Goal: Task Accomplishment & Management: Use online tool/utility

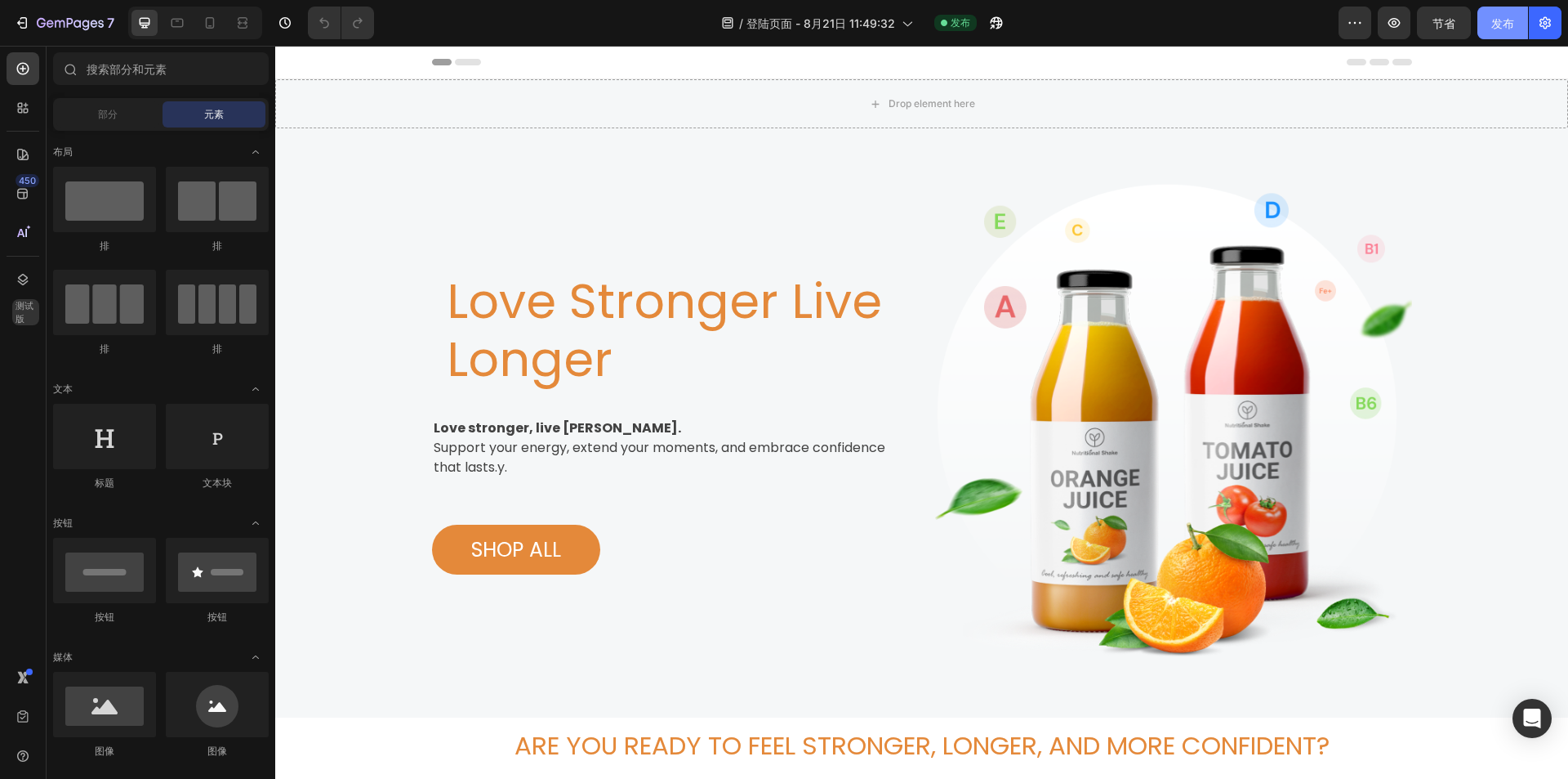
click at [1518, 27] on button "发布" at bounding box center [1502, 23] width 51 height 33
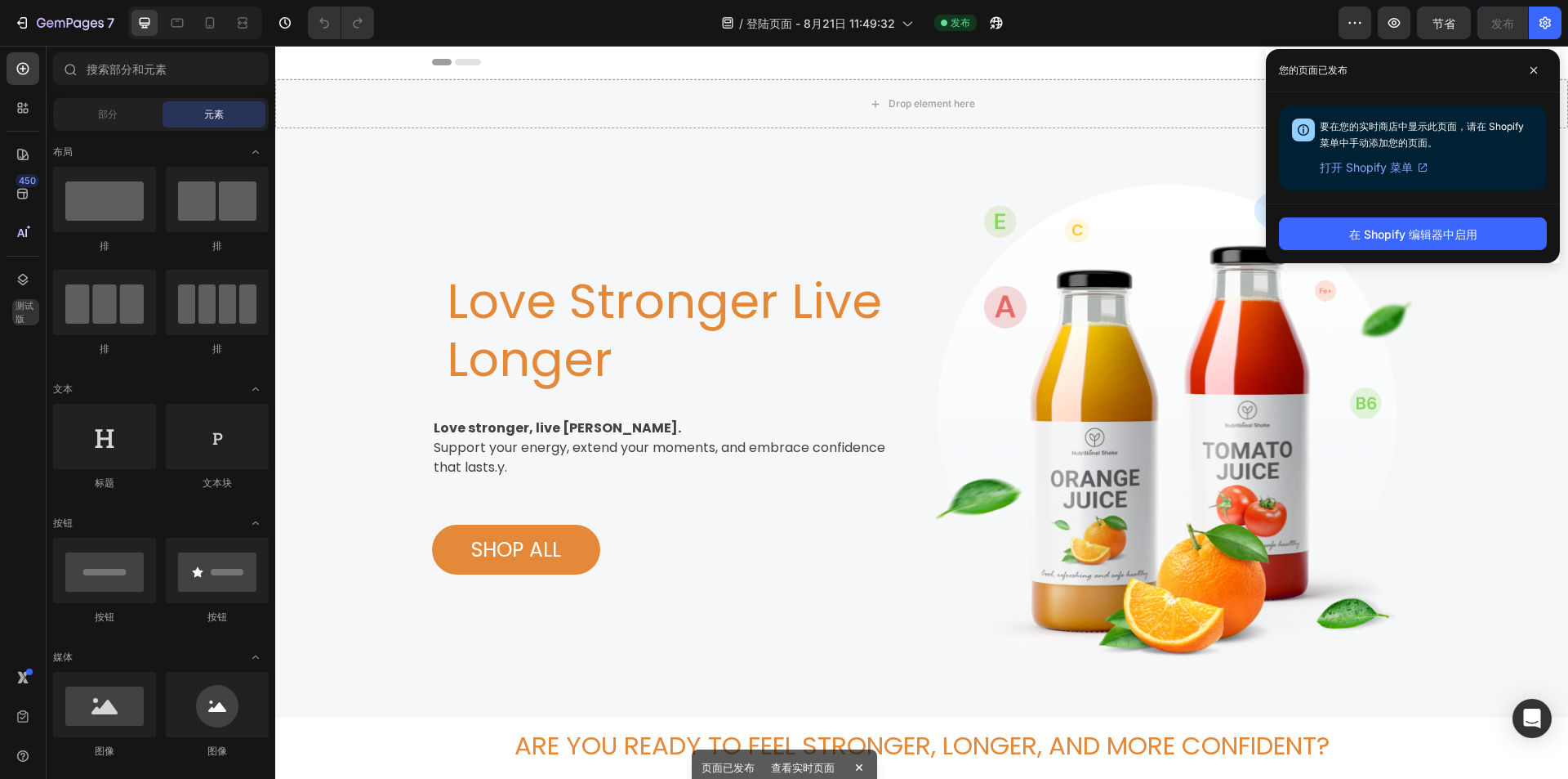
click at [1395, 167] on font "打开 Shopify 菜单" at bounding box center [1367, 167] width 93 height 14
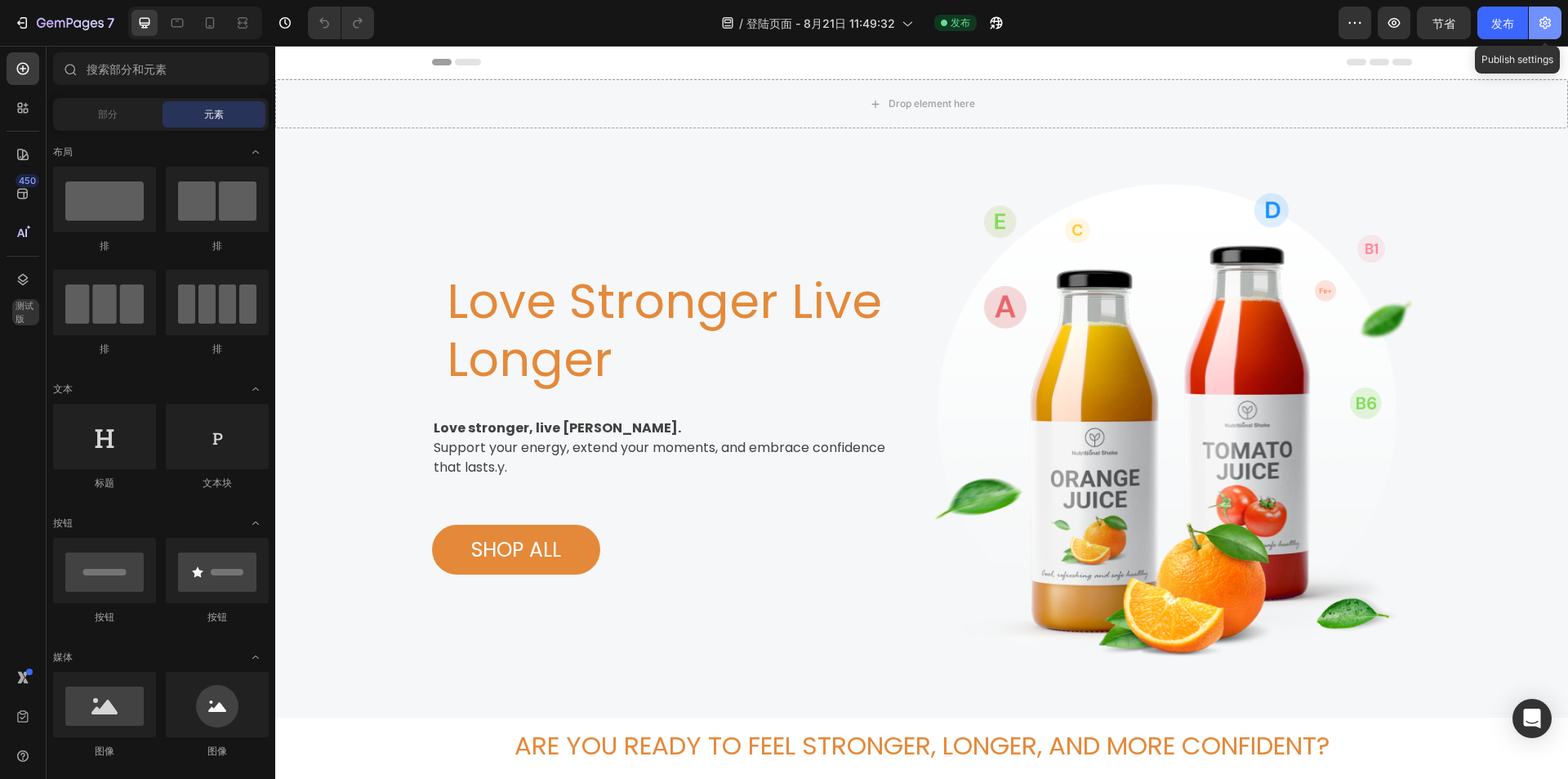
click at [1536, 23] on button "button" at bounding box center [1545, 23] width 33 height 33
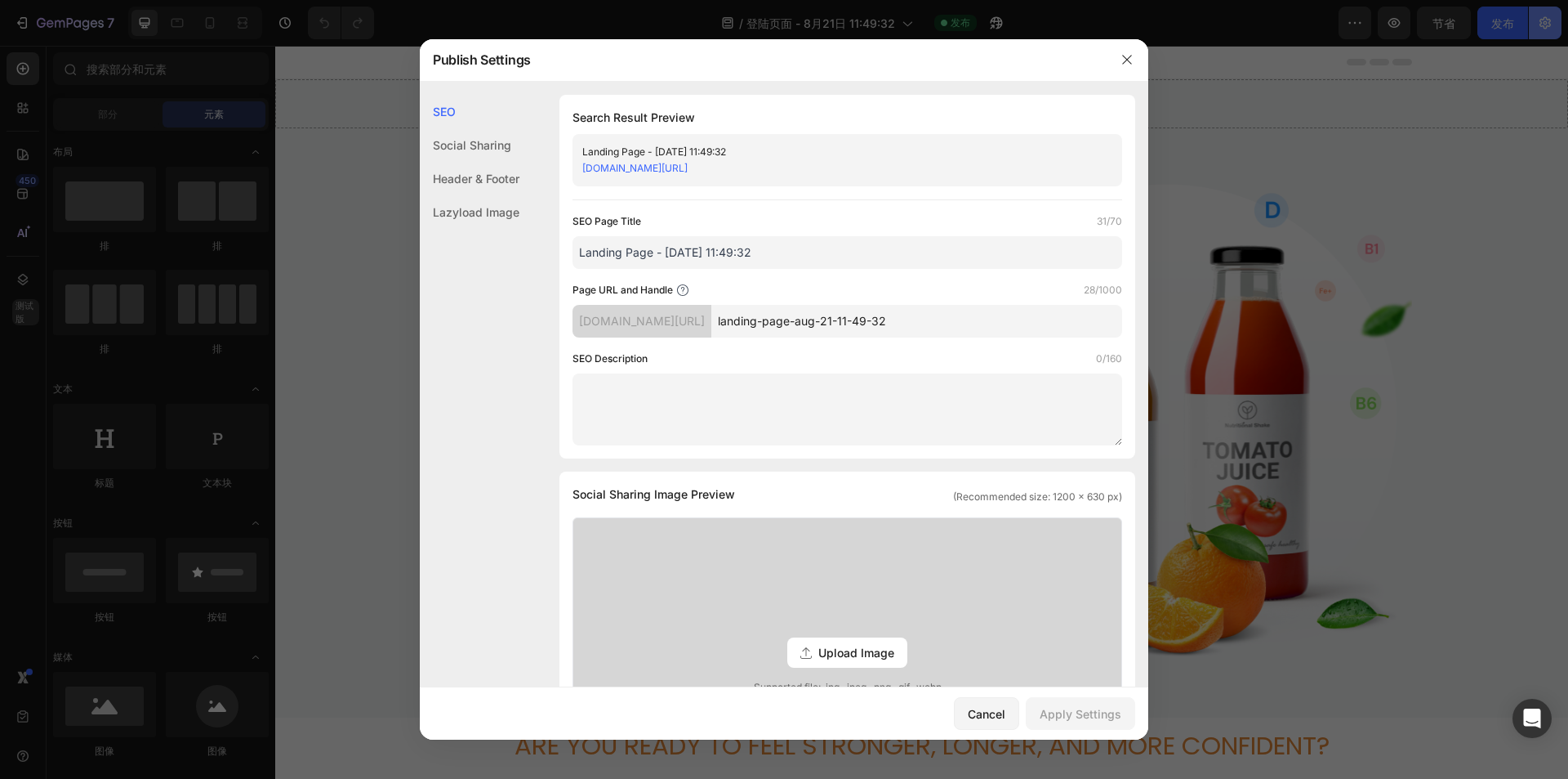
click at [1550, 32] on div at bounding box center [784, 389] width 1568 height 779
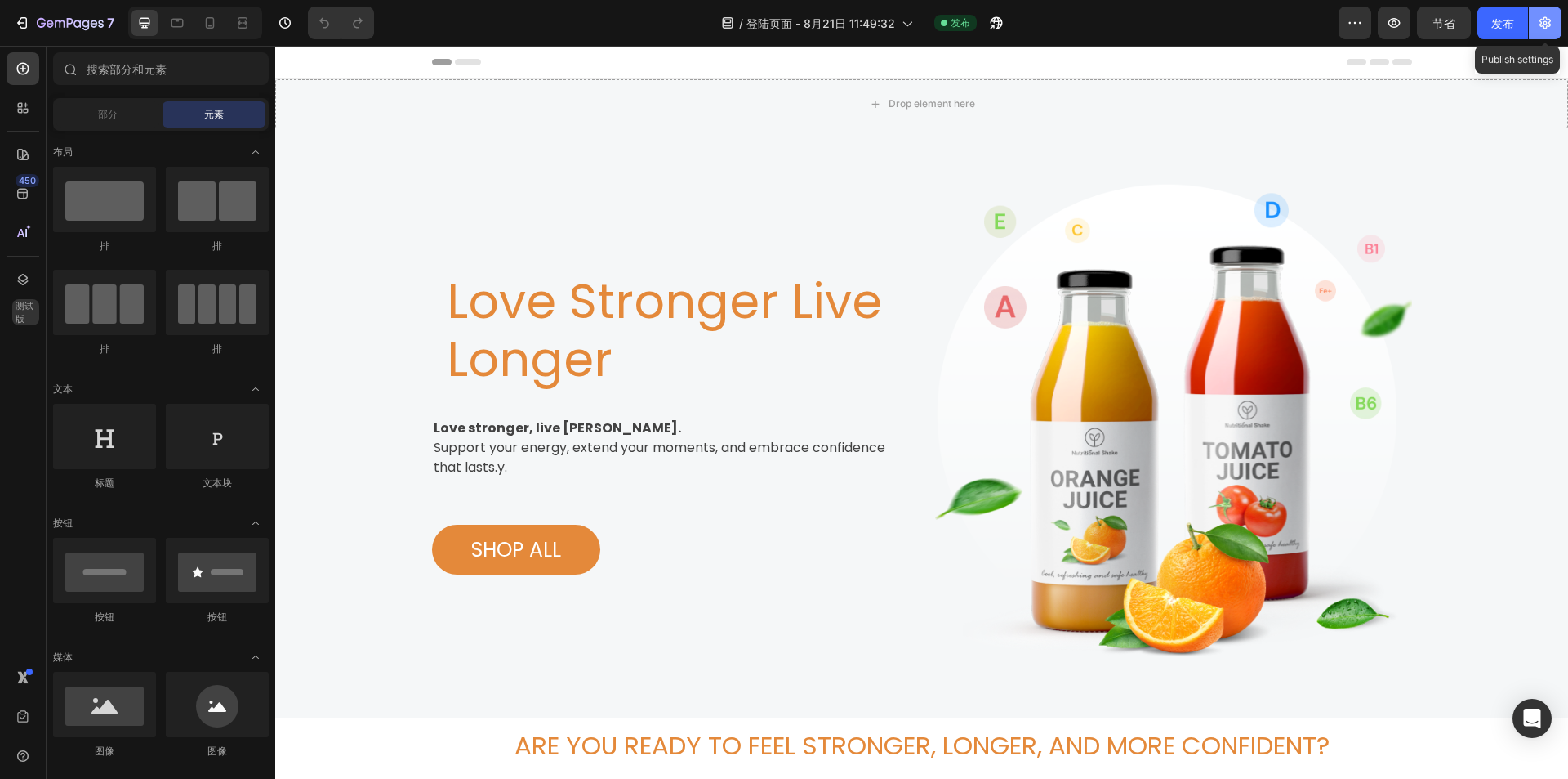
click at [1544, 31] on button "button" at bounding box center [1545, 23] width 33 height 33
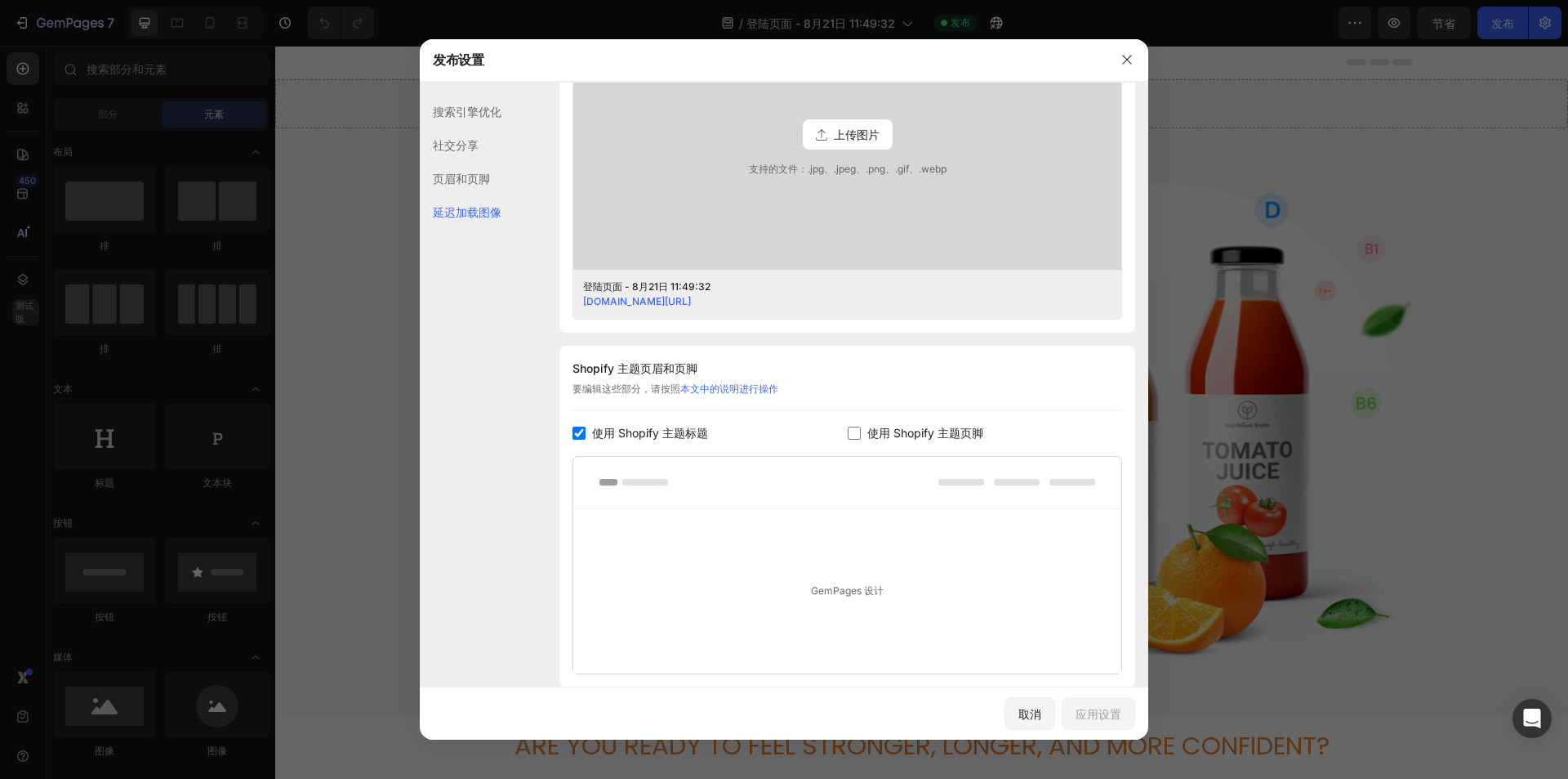
scroll to position [639, 0]
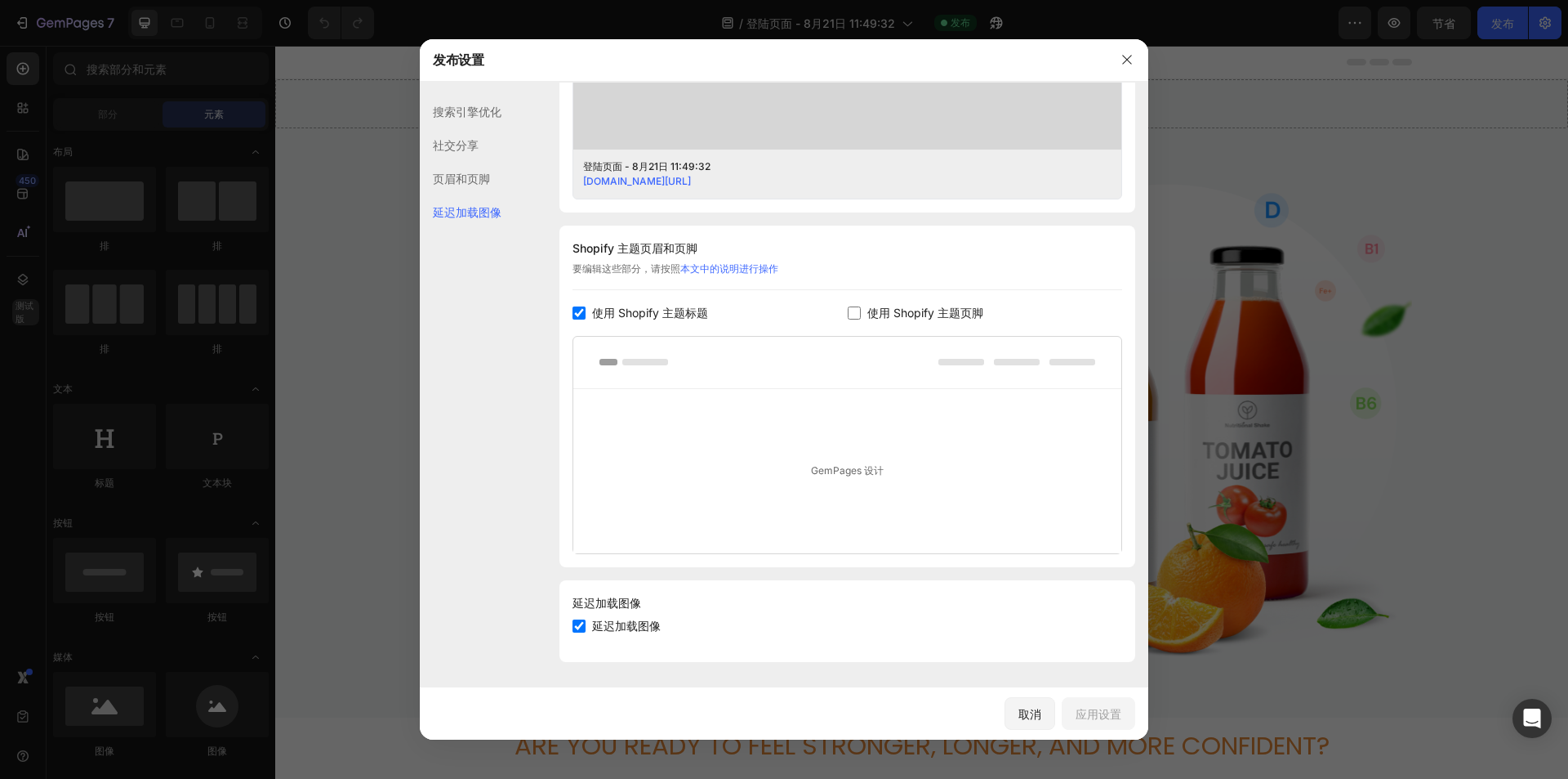
click at [671, 378] on div at bounding box center [847, 362] width 548 height 53
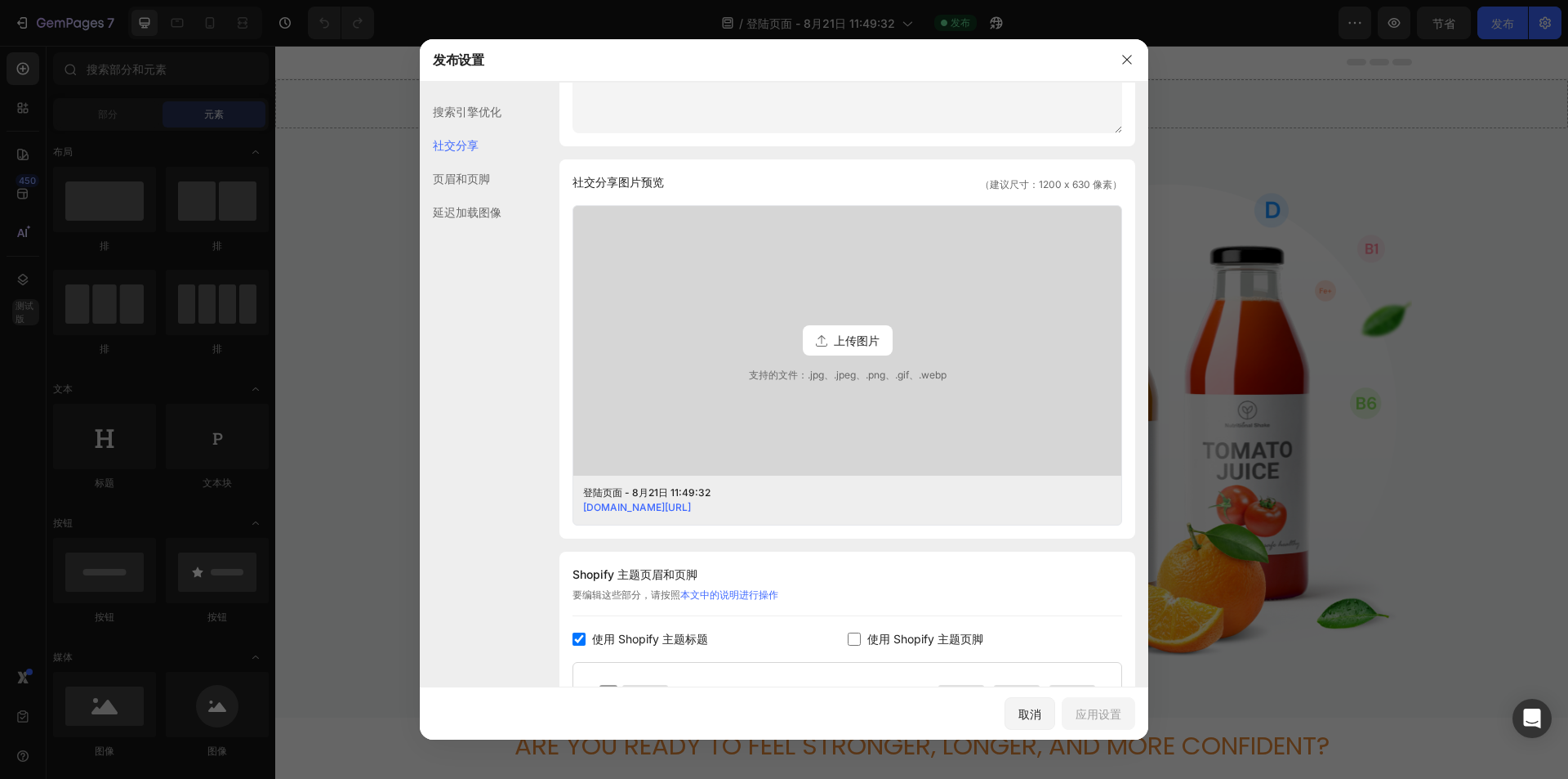
click at [467, 195] on div "页眉和页脚" at bounding box center [460, 212] width 82 height 34
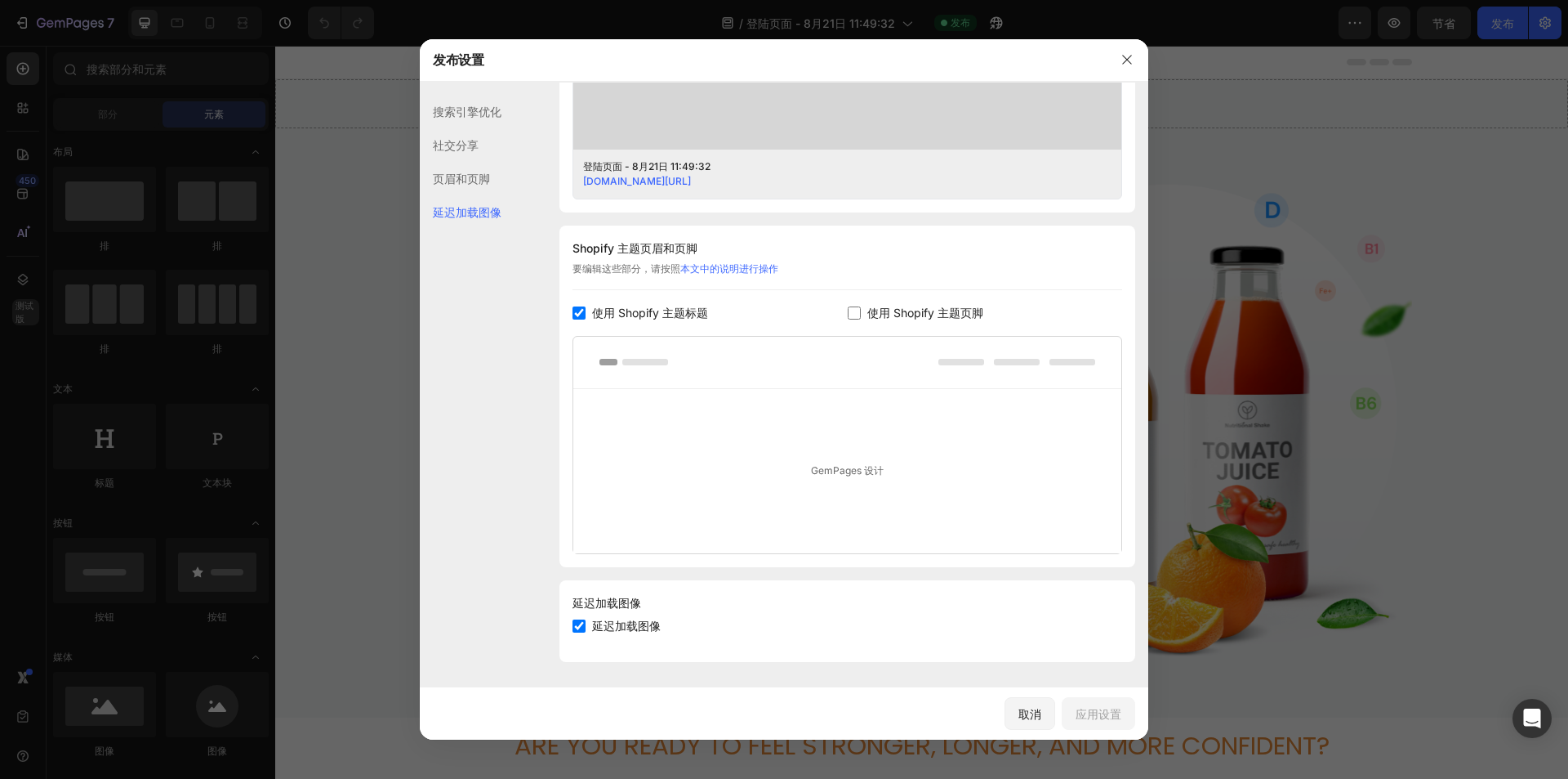
click at [460, 111] on font "搜索引擎优化" at bounding box center [466, 111] width 69 height 14
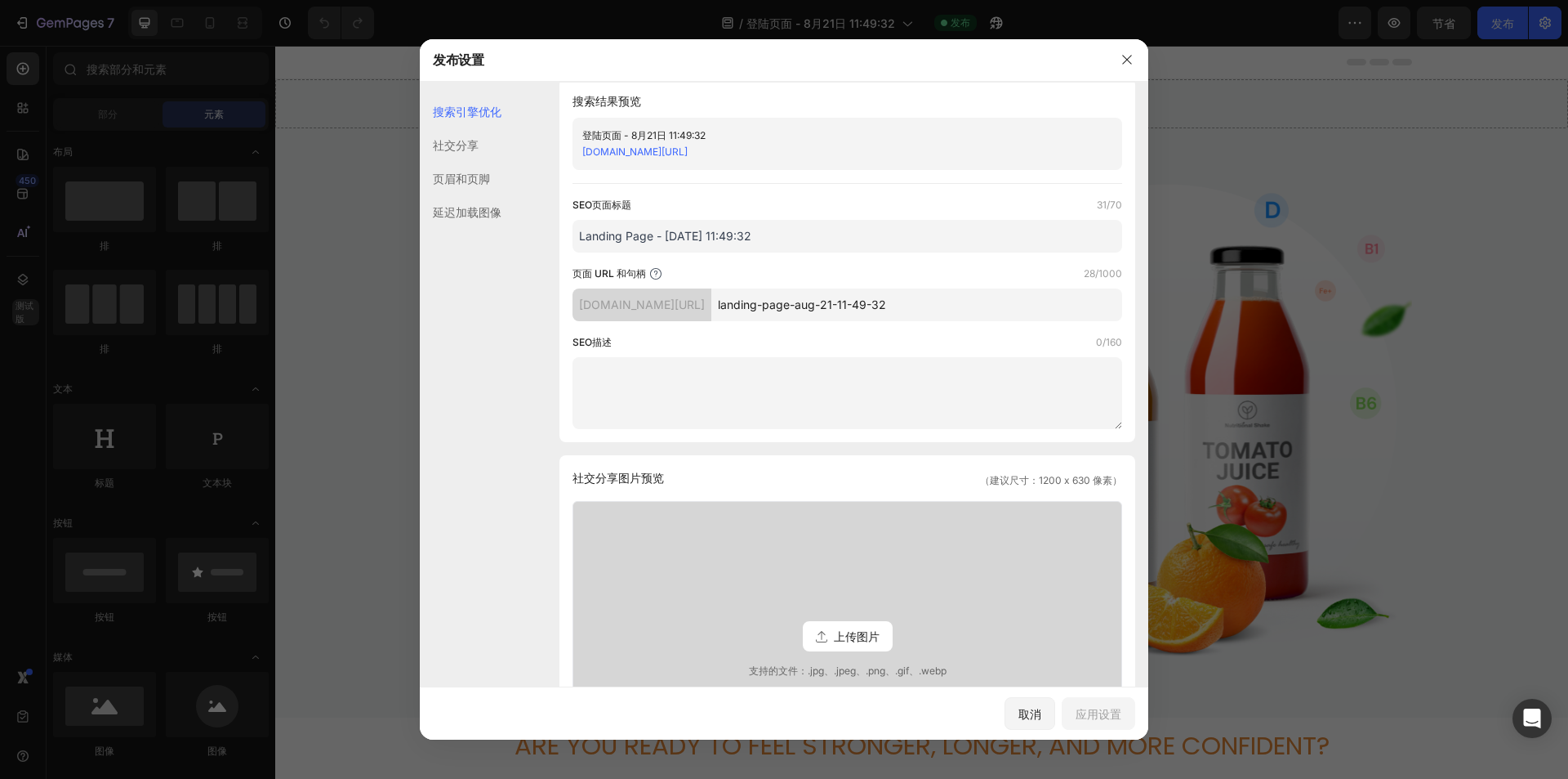
scroll to position [0, 0]
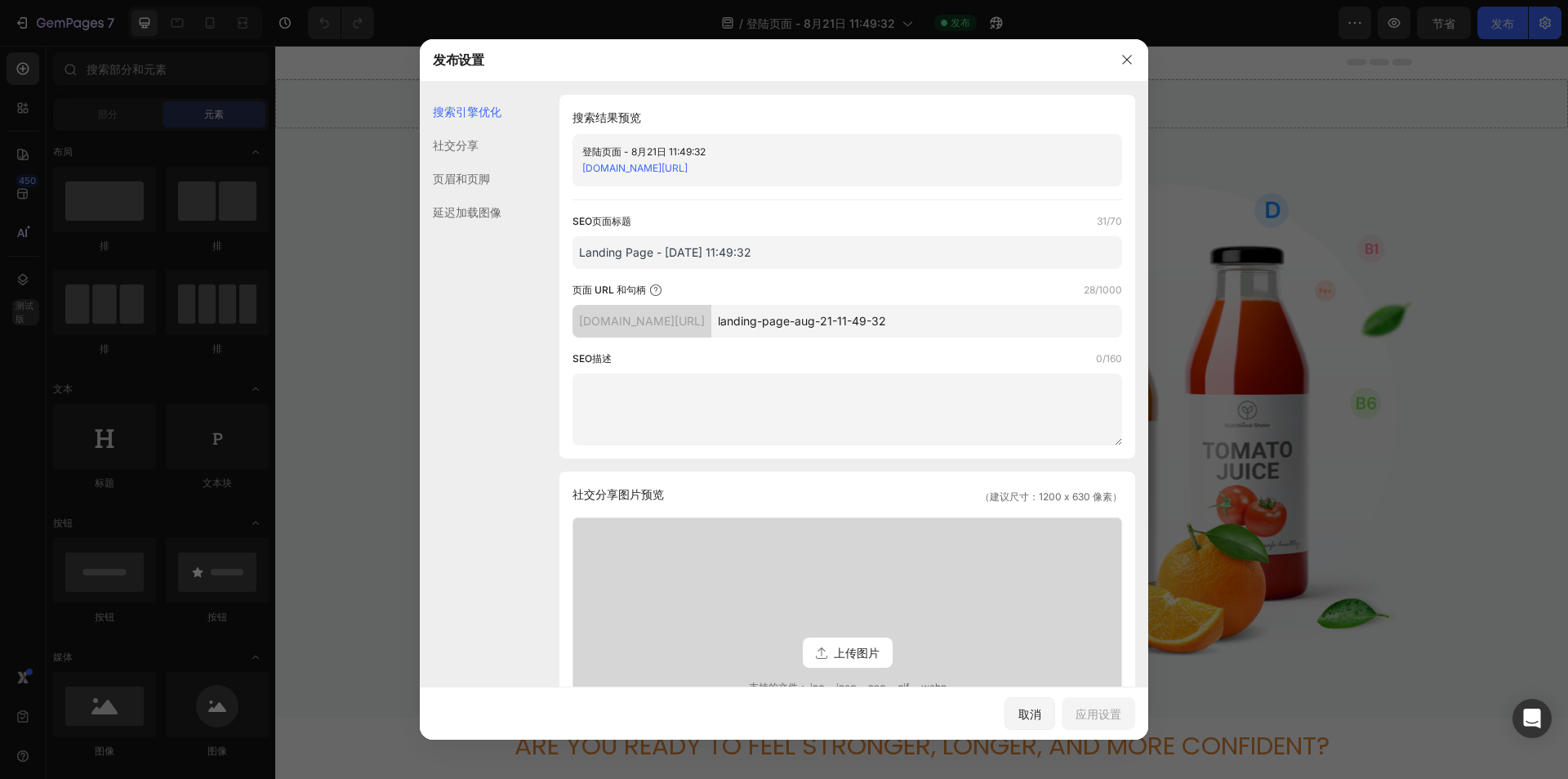
click at [712, 254] on input "Landing Page - [DATE] 11:49:32" at bounding box center [847, 252] width 550 height 33
click at [726, 174] on div "[DOMAIN_NAME][URL]" at bounding box center [834, 168] width 503 height 16
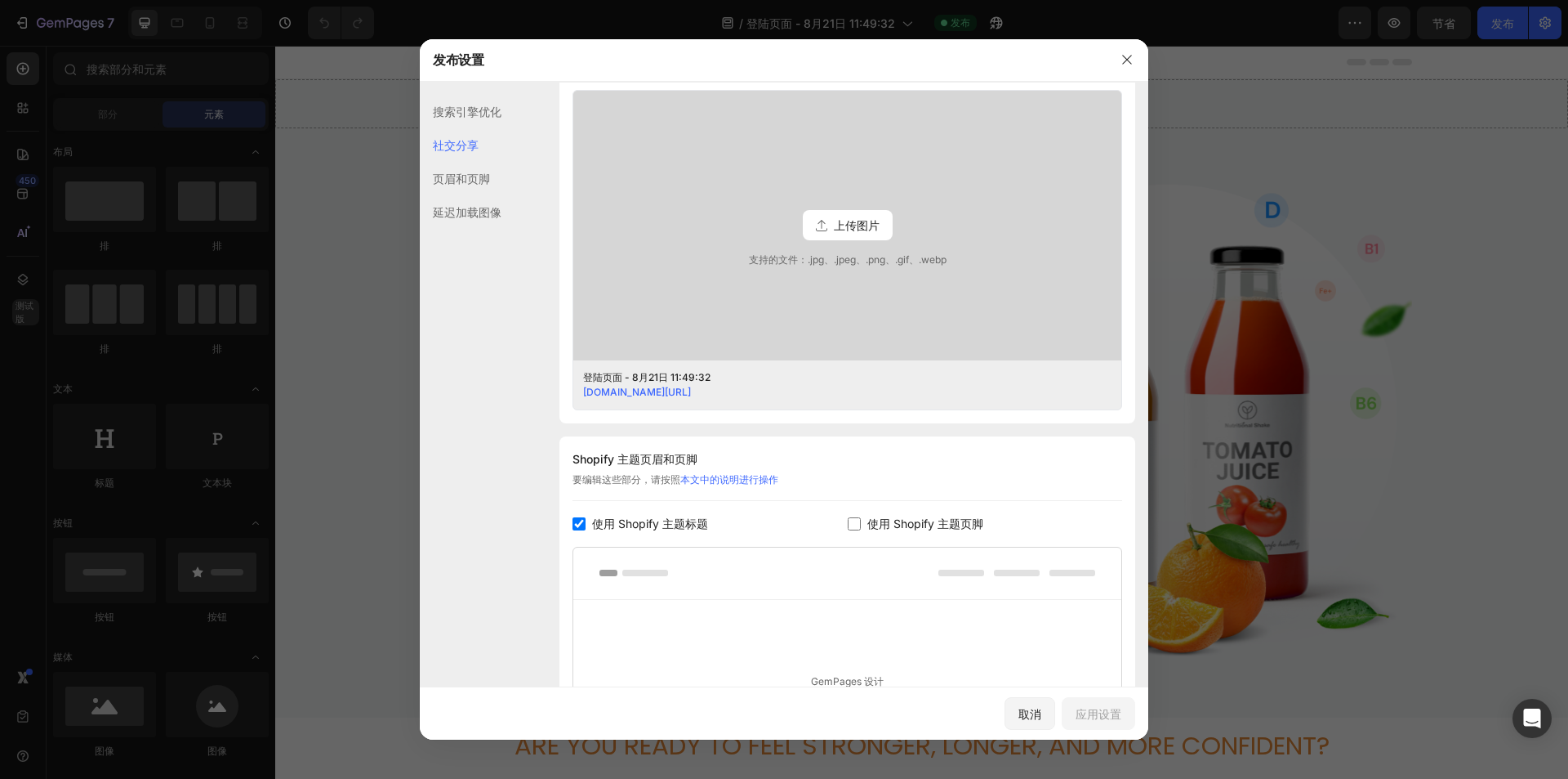
scroll to position [639, 0]
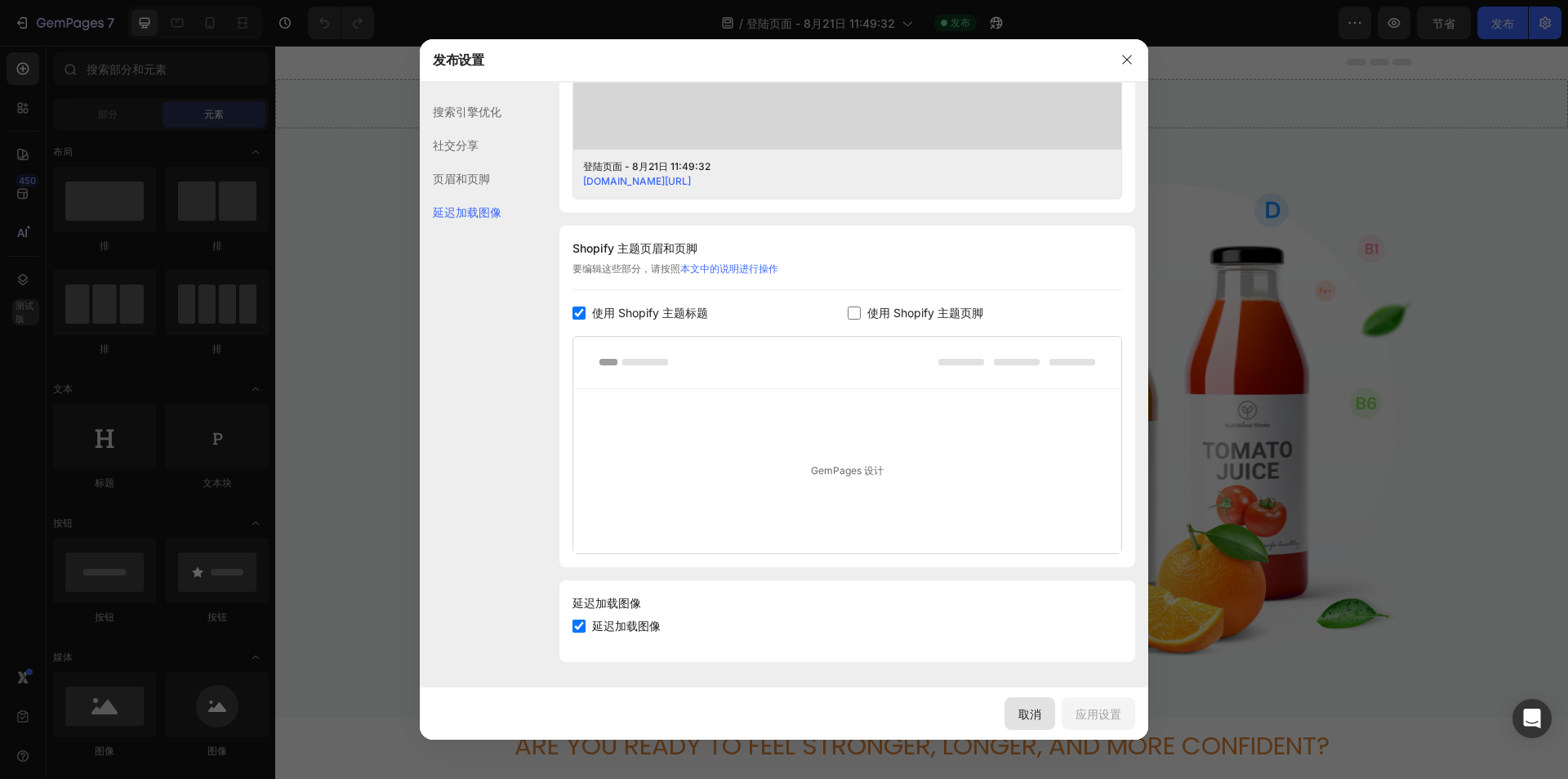
click at [1049, 710] on button "取消" at bounding box center [1029, 713] width 51 height 33
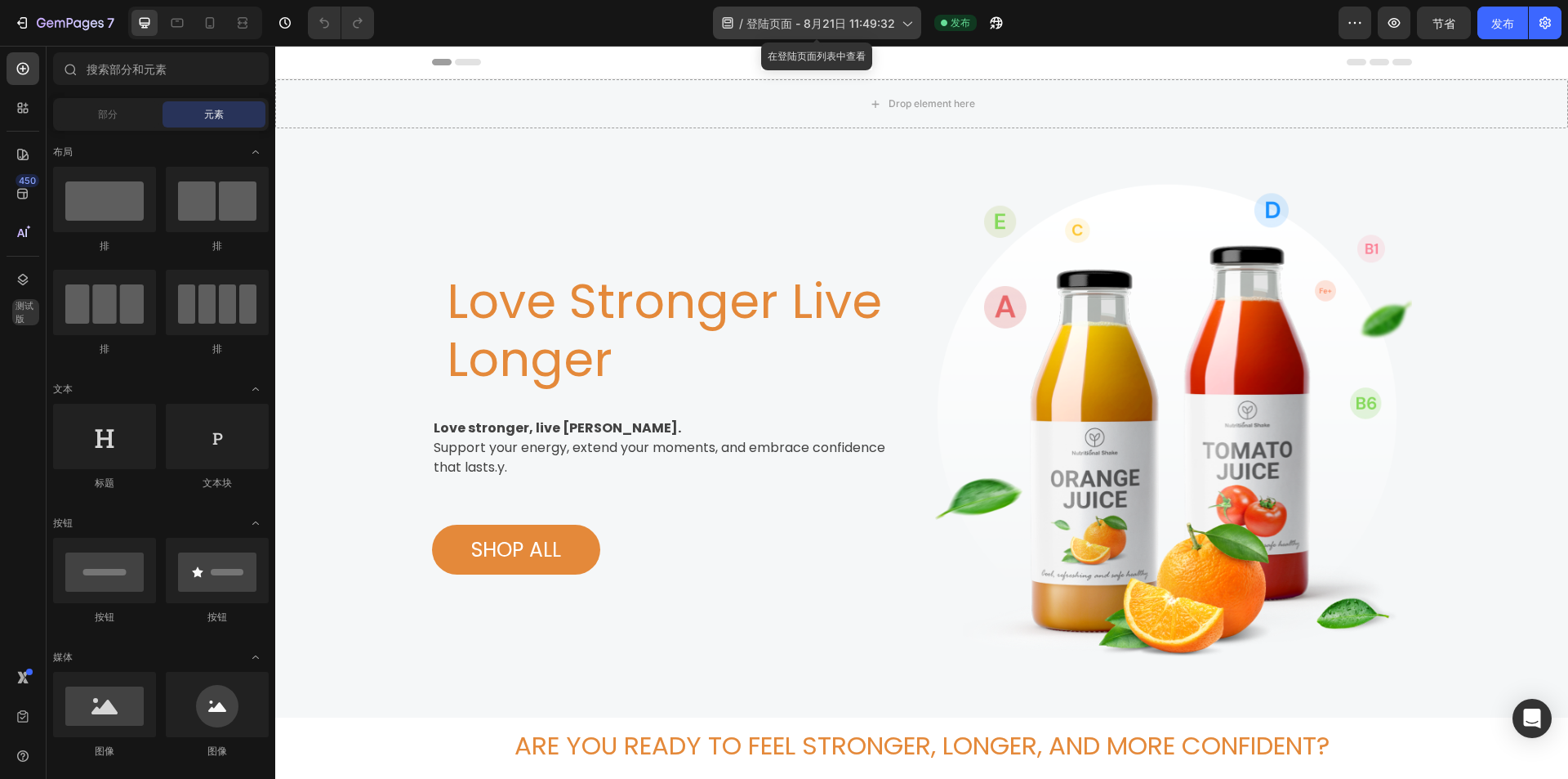
click at [902, 22] on icon at bounding box center [907, 23] width 16 height 16
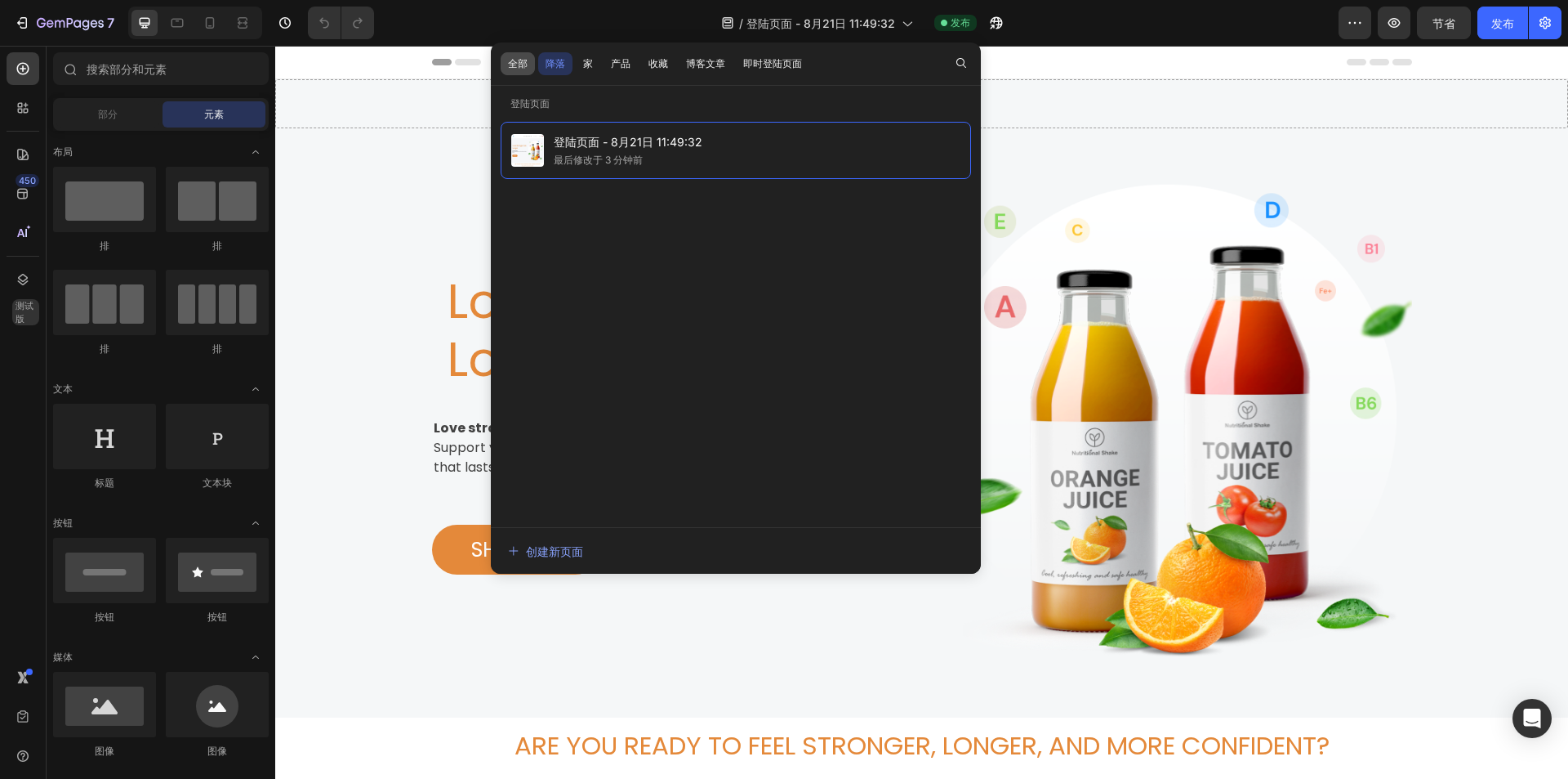
click at [527, 62] on font "全部" at bounding box center [518, 64] width 20 height 12
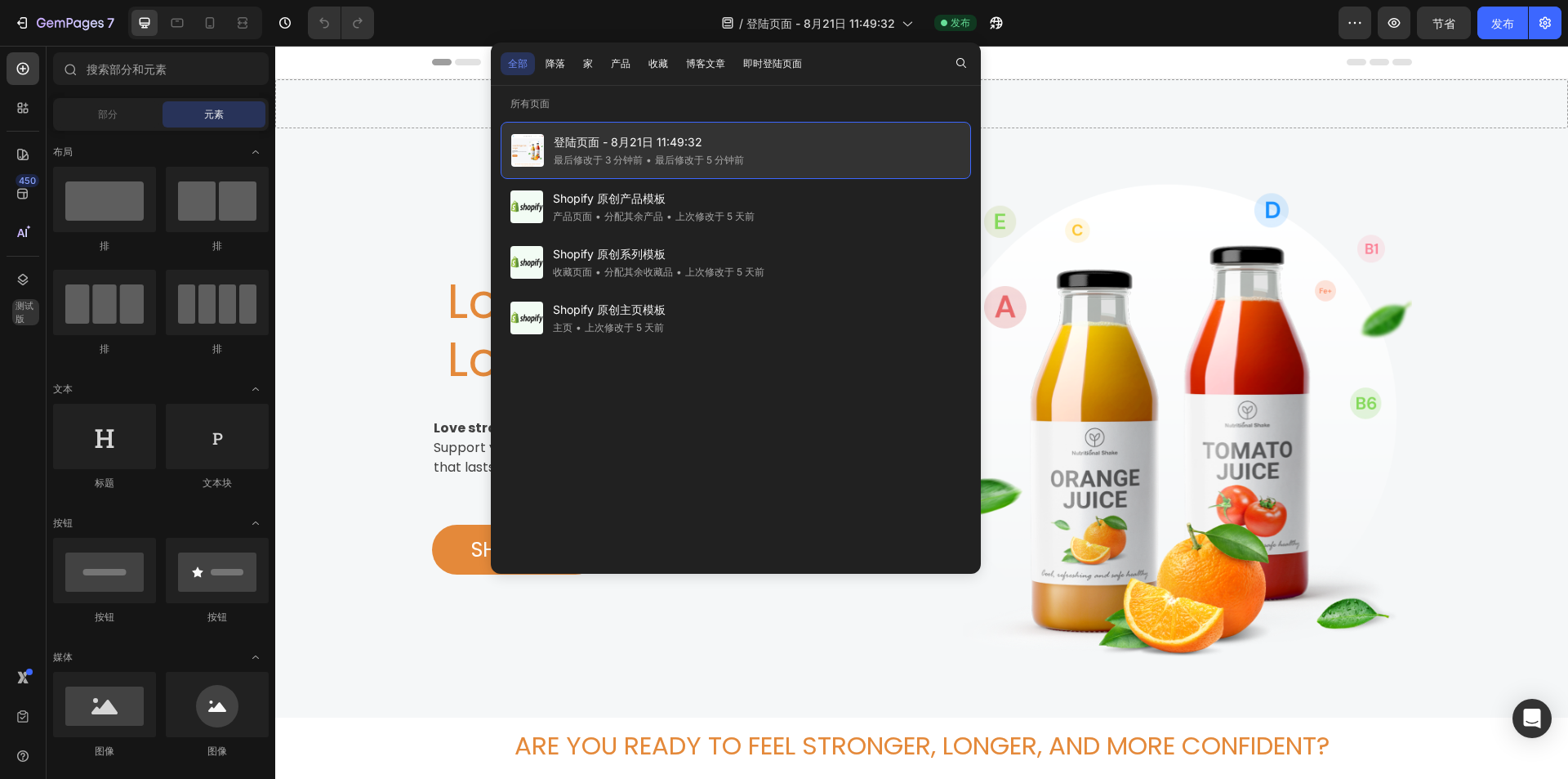
click at [534, 155] on img at bounding box center [527, 150] width 33 height 33
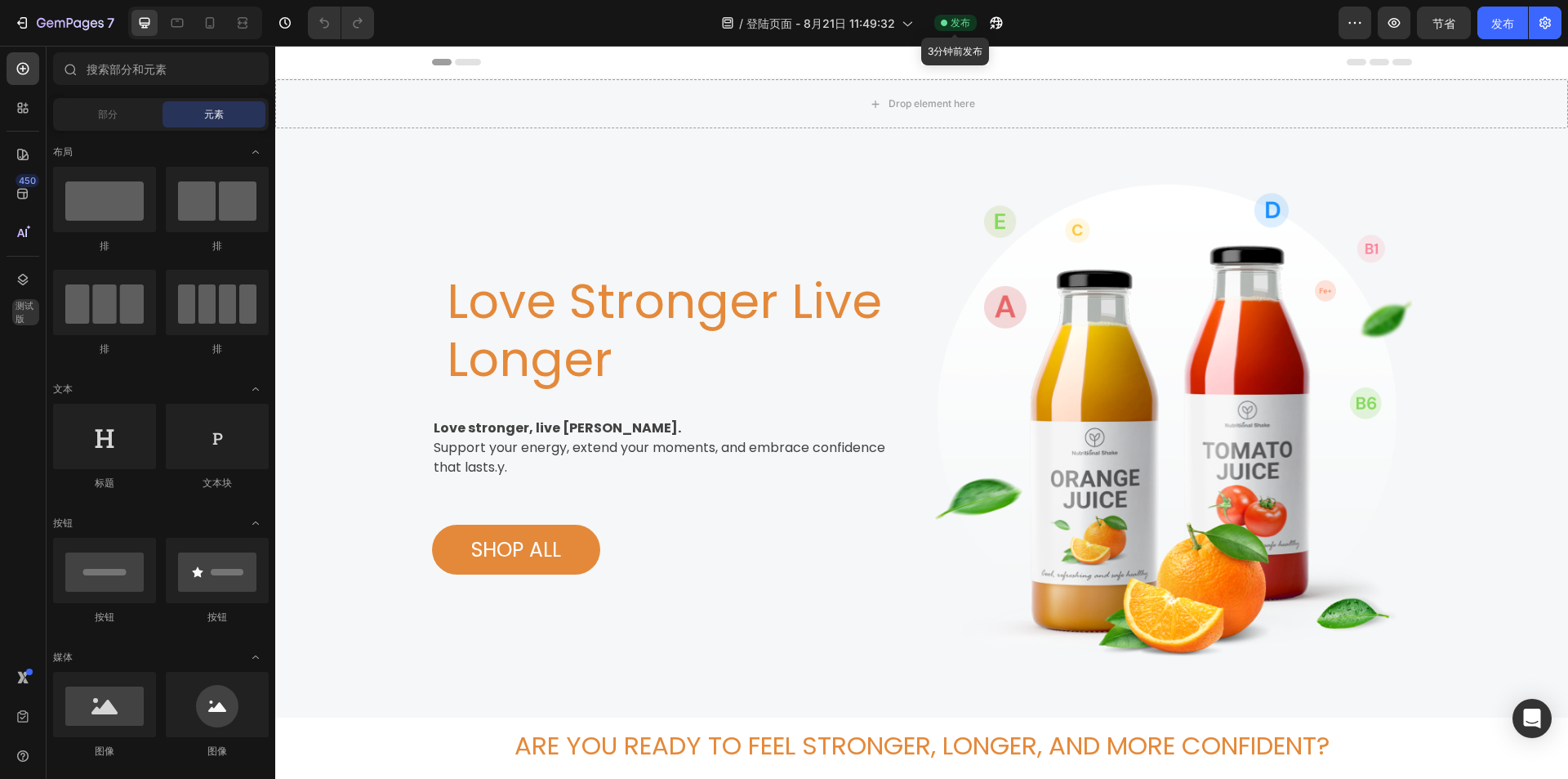
click at [949, 25] on div "发布" at bounding box center [956, 23] width 43 height 16
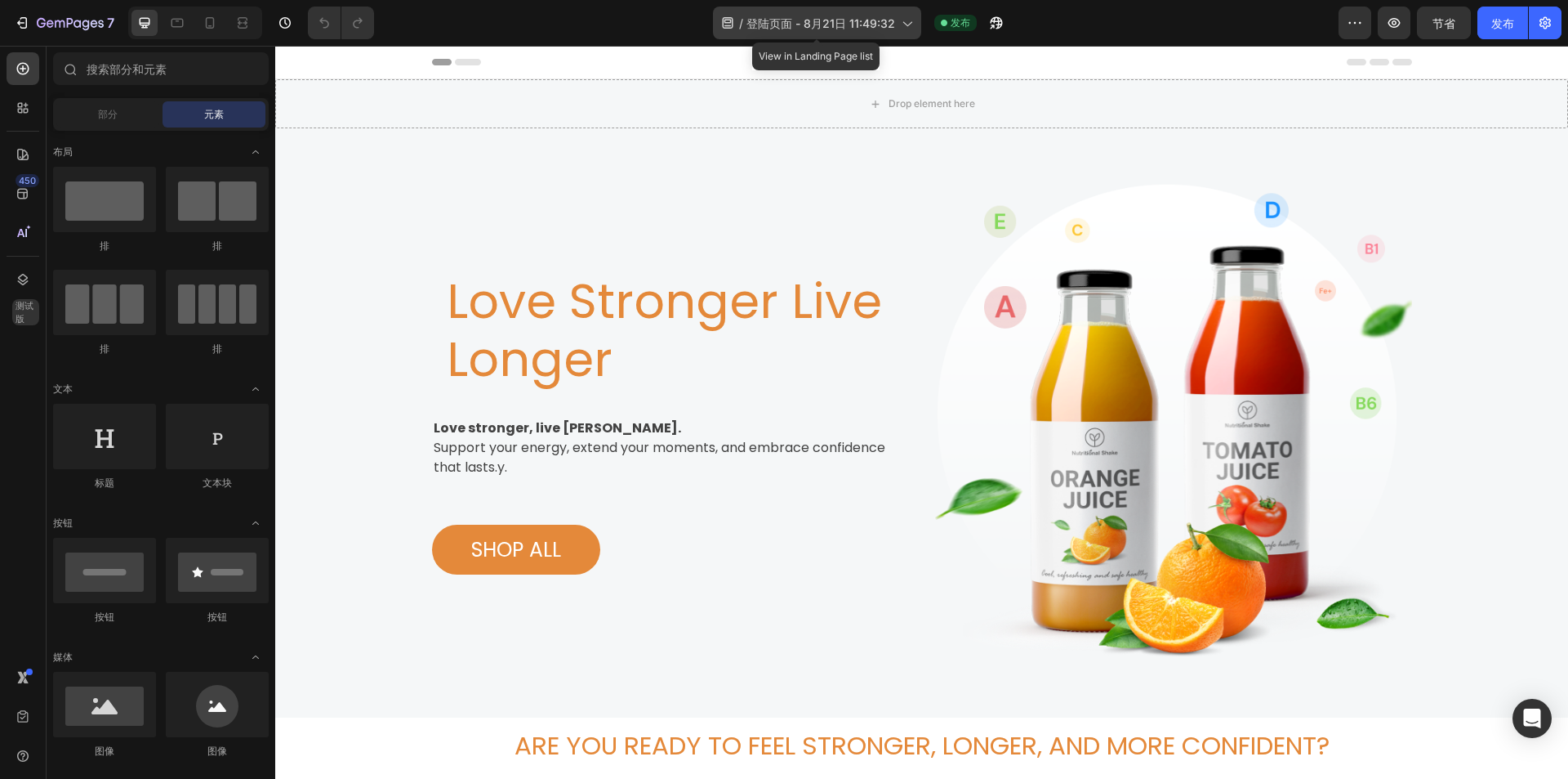
click at [921, 21] on div "/ 登陆页面 - 8月21日 11:49:32" at bounding box center [816, 23] width 208 height 33
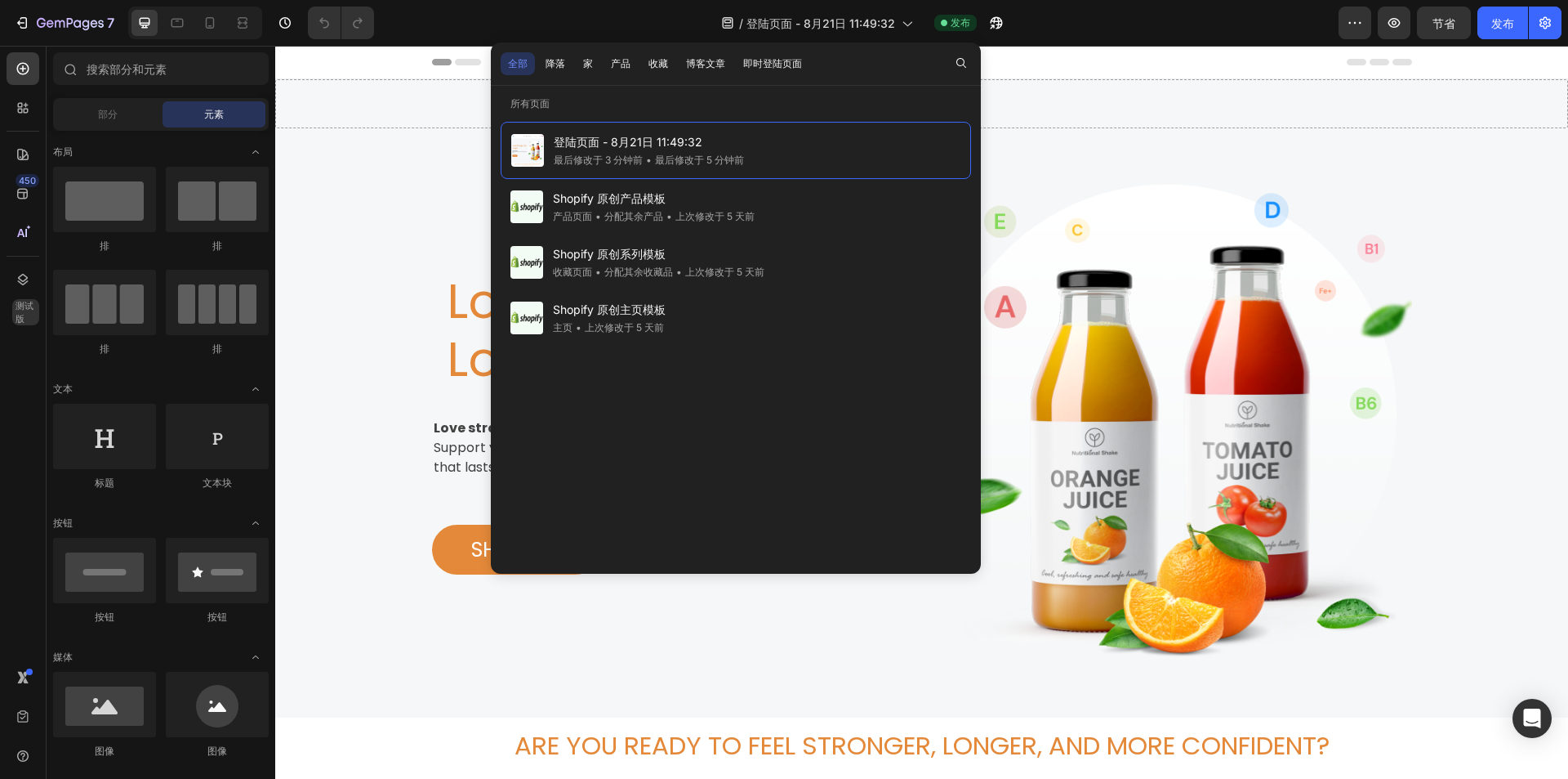
click at [792, 49] on div "全部 降落 家 产品 收藏 博客文章 即时登陆页面" at bounding box center [655, 64] width 328 height 43
click at [781, 57] on font "即时登陆页面" at bounding box center [773, 64] width 59 height 15
click at [699, 62] on font "博客文章" at bounding box center [705, 64] width 39 height 12
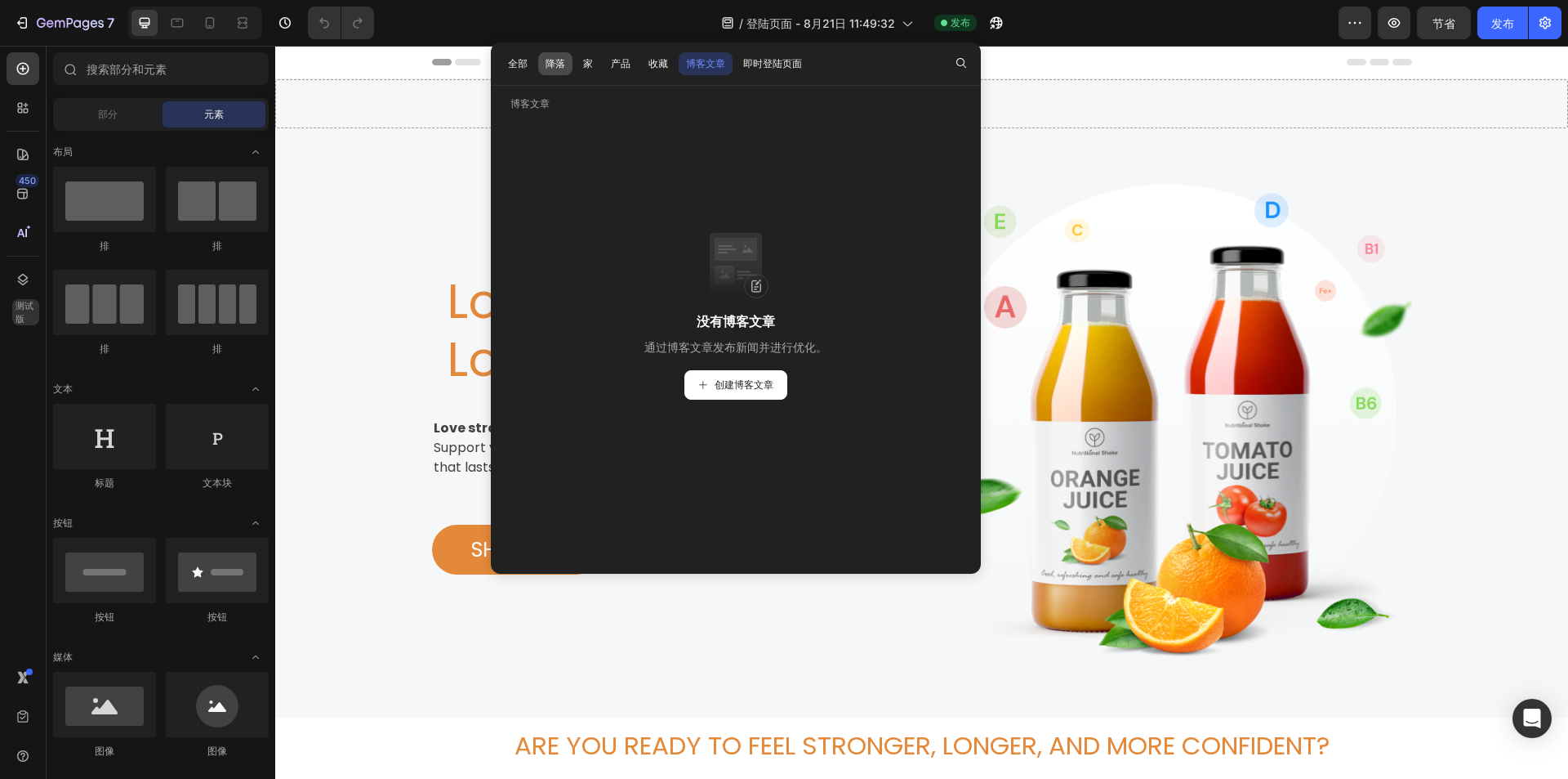
click at [565, 69] on font "降落" at bounding box center [556, 64] width 20 height 12
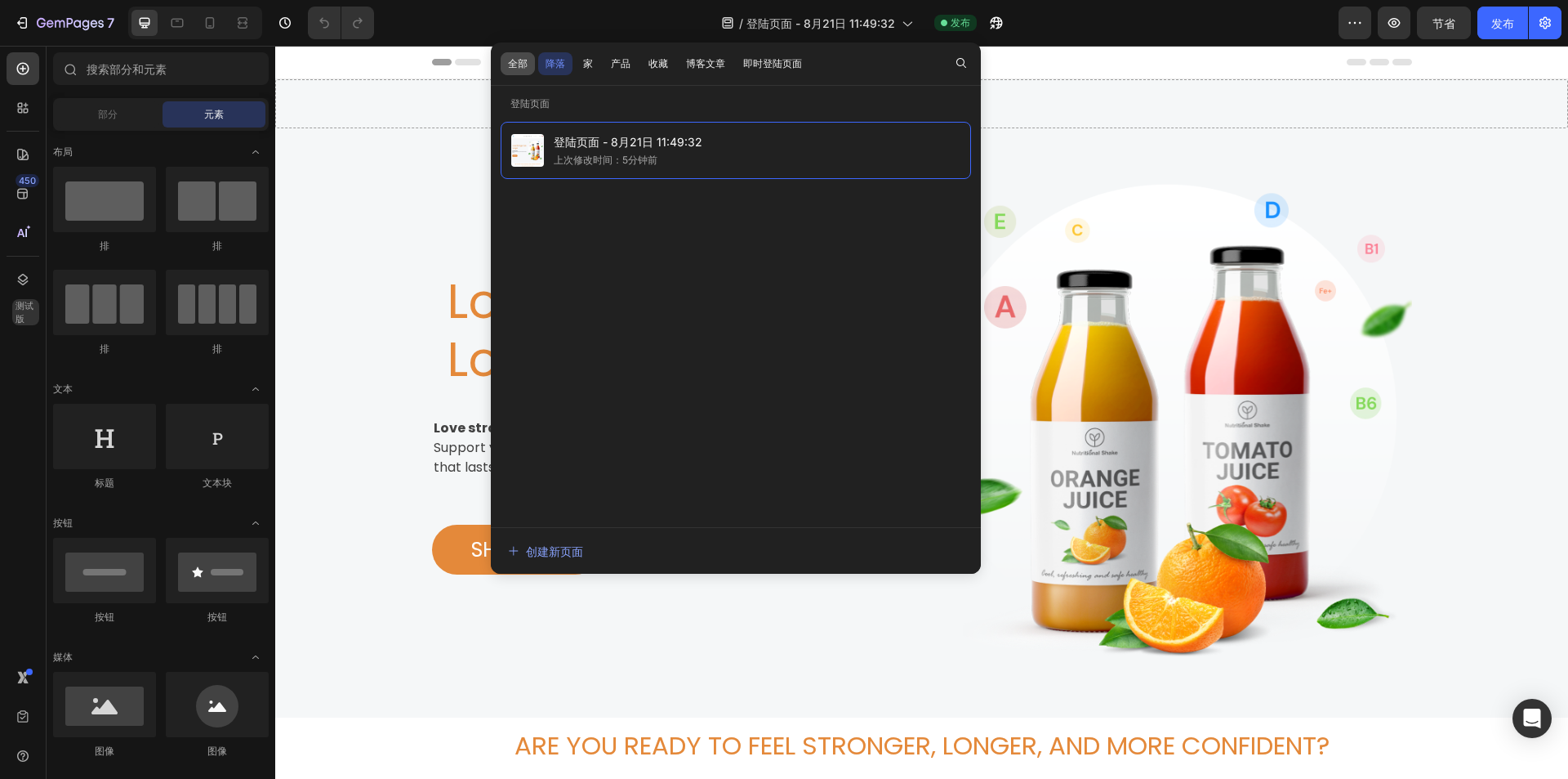
click at [519, 62] on font "全部" at bounding box center [518, 64] width 20 height 12
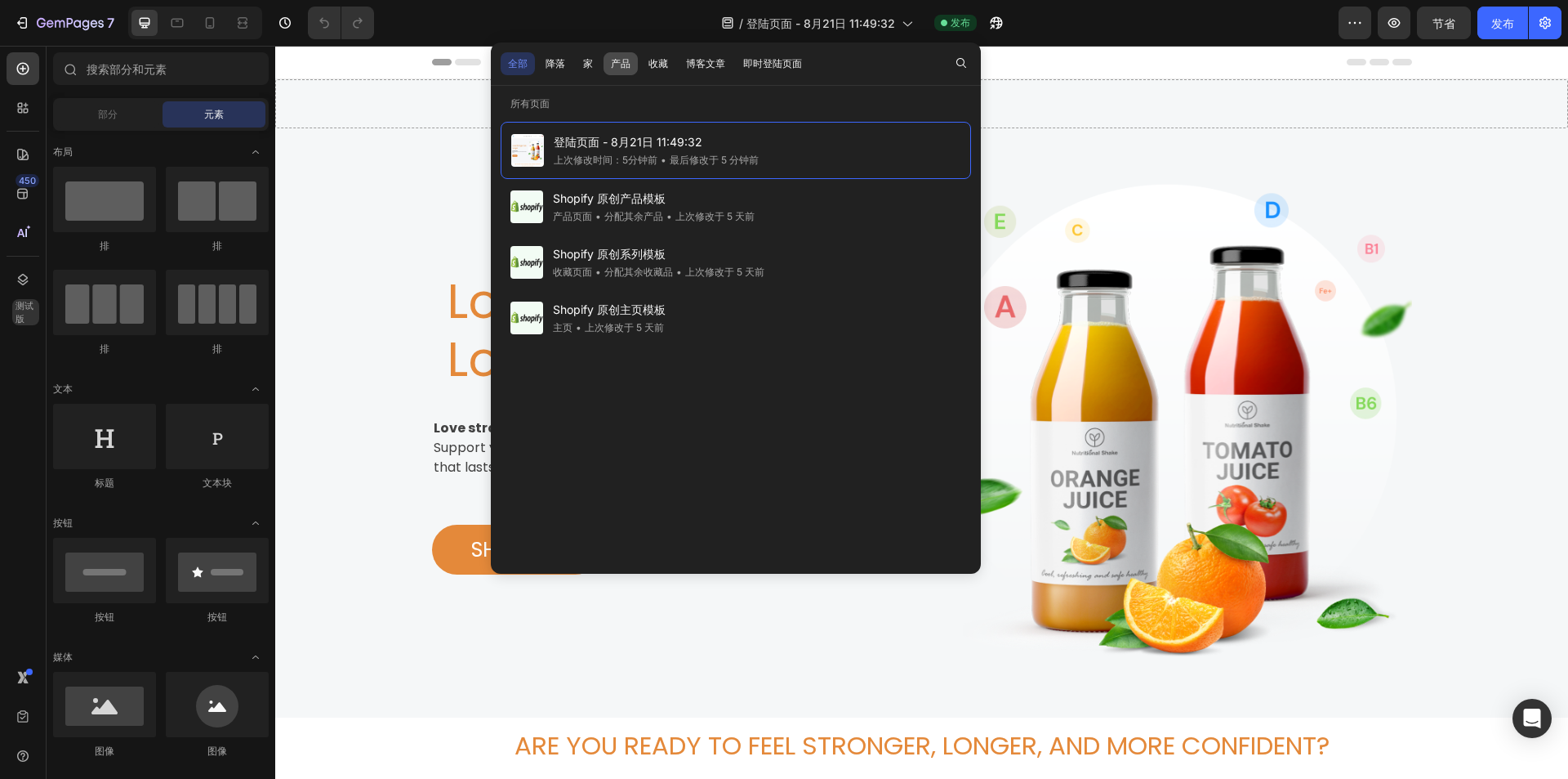
click at [641, 71] on button "产品" at bounding box center [658, 64] width 35 height 23
click at [587, 66] on font "家" at bounding box center [589, 64] width 10 height 12
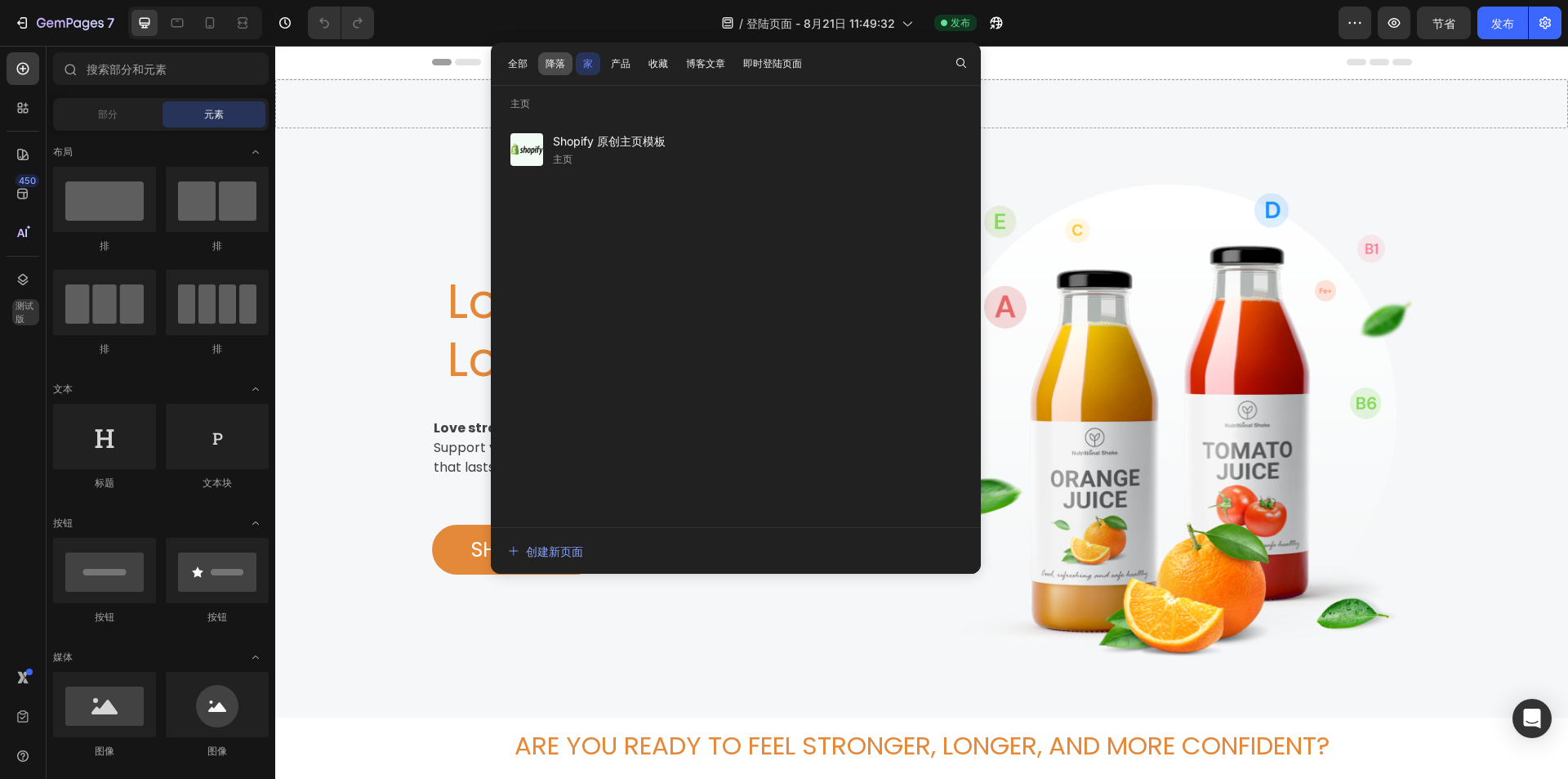
click at [547, 62] on font "降落" at bounding box center [556, 64] width 20 height 12
drag, startPoint x: 904, startPoint y: 199, endPoint x: 1431, endPoint y: 126, distance: 532.0
click at [1381, 149] on div "Love Stronger Live Longer Heading Love stronger, live [PERSON_NAME]. Support yo…" at bounding box center [923, 423] width 980 height 589
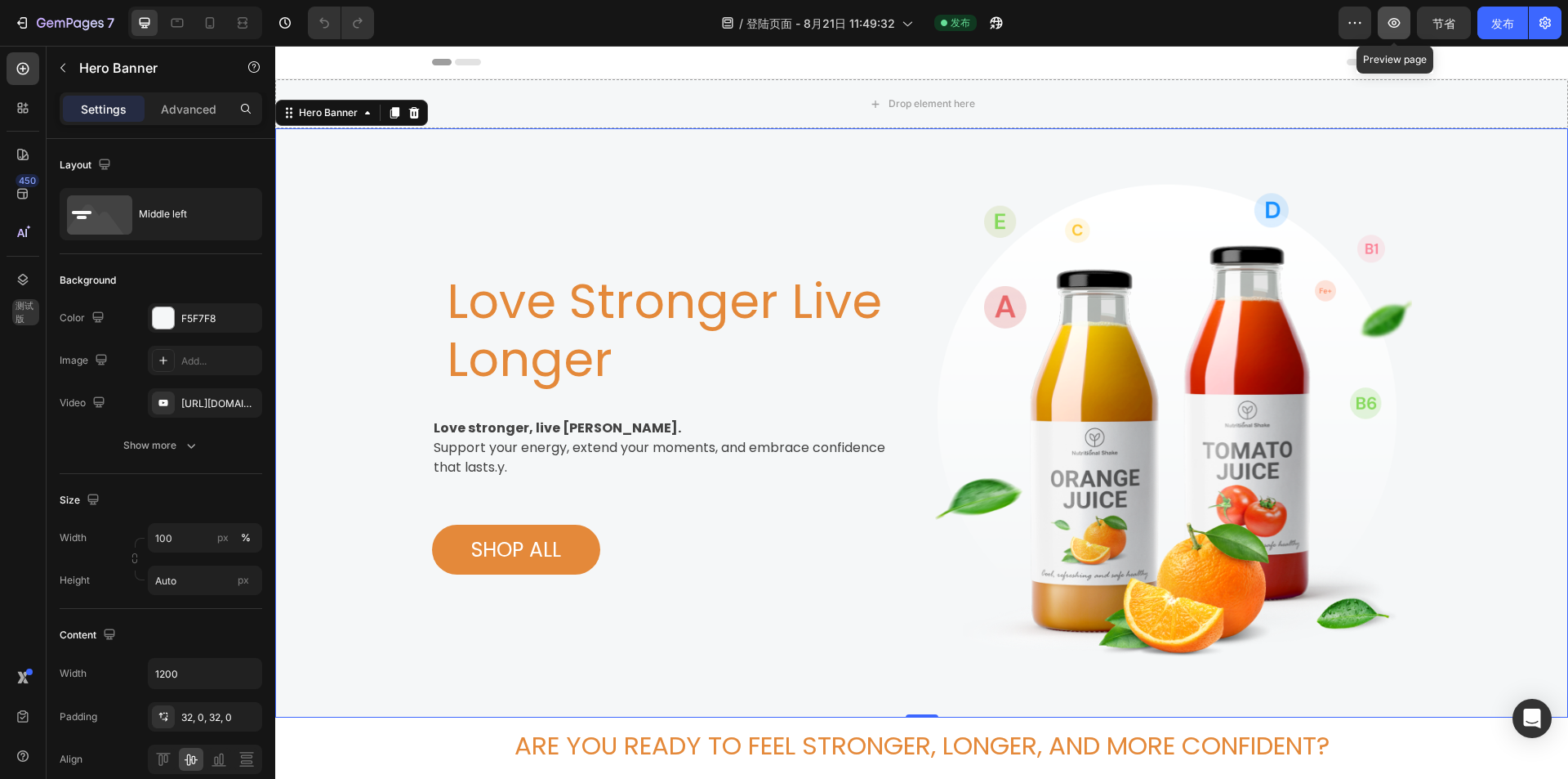
click at [1383, 25] on button "button" at bounding box center [1394, 23] width 33 height 33
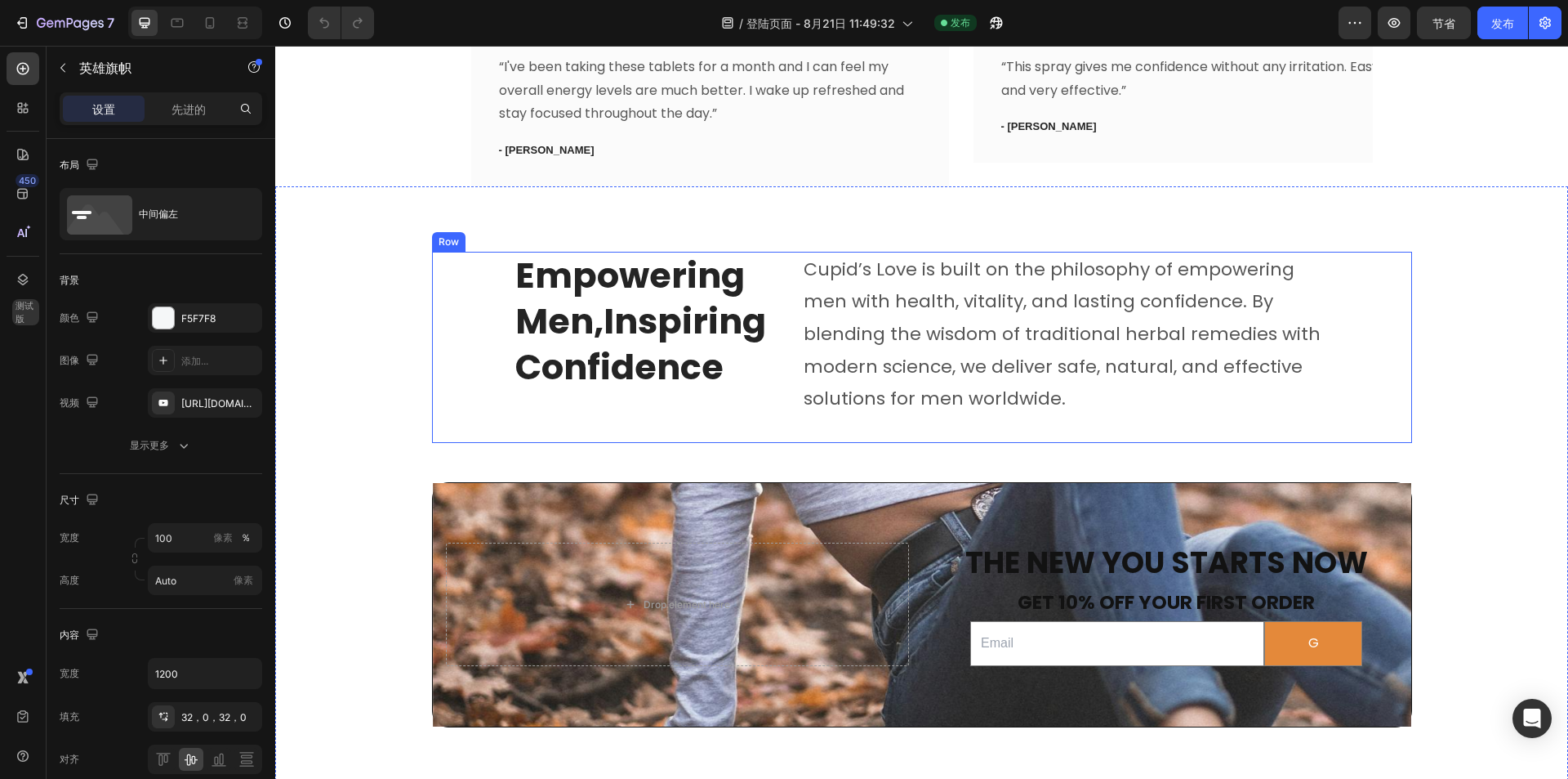
scroll to position [3631, 0]
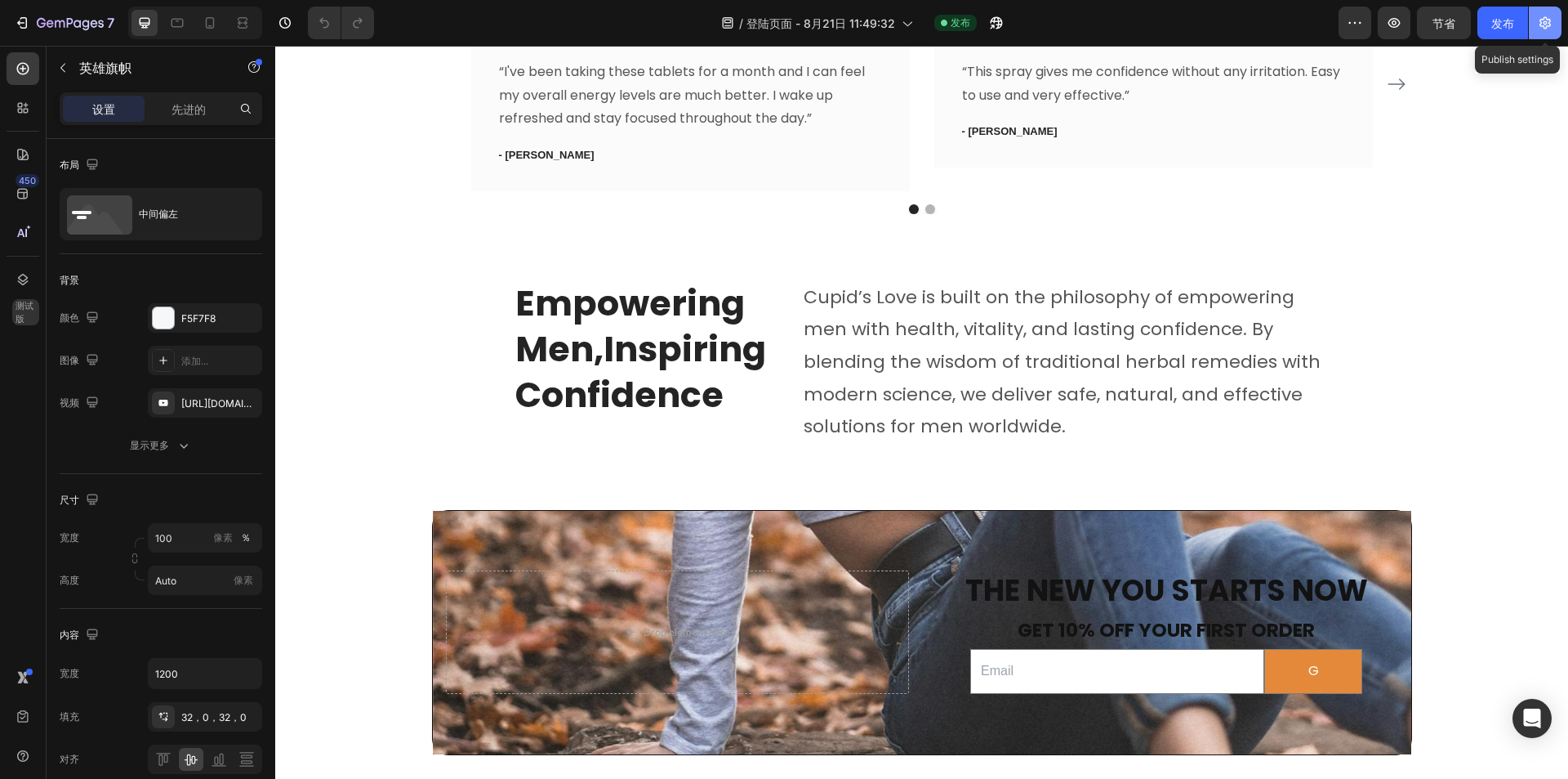
click at [1536, 27] on button "button" at bounding box center [1545, 23] width 33 height 33
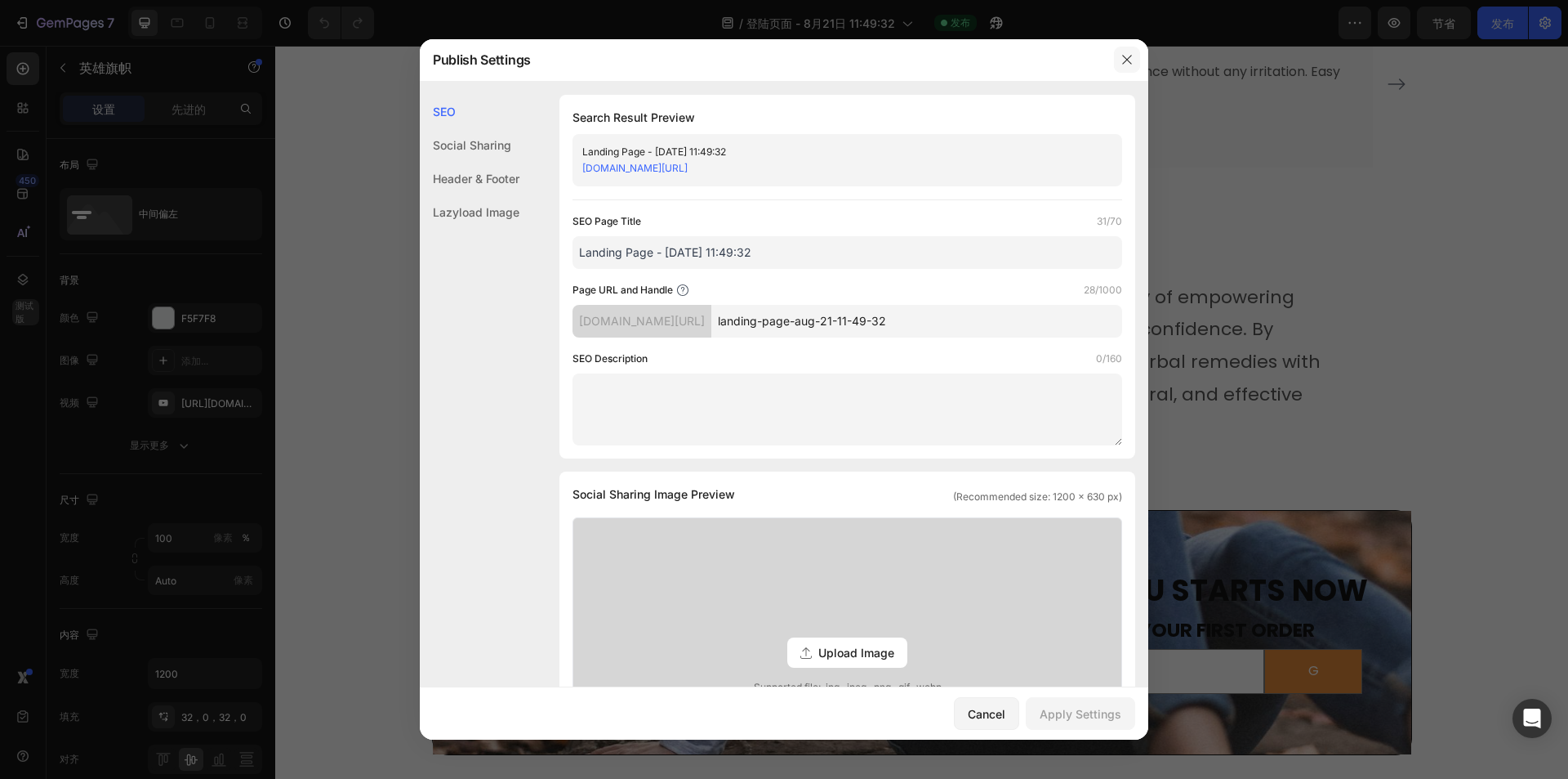
click at [1119, 65] on button "button" at bounding box center [1128, 60] width 26 height 26
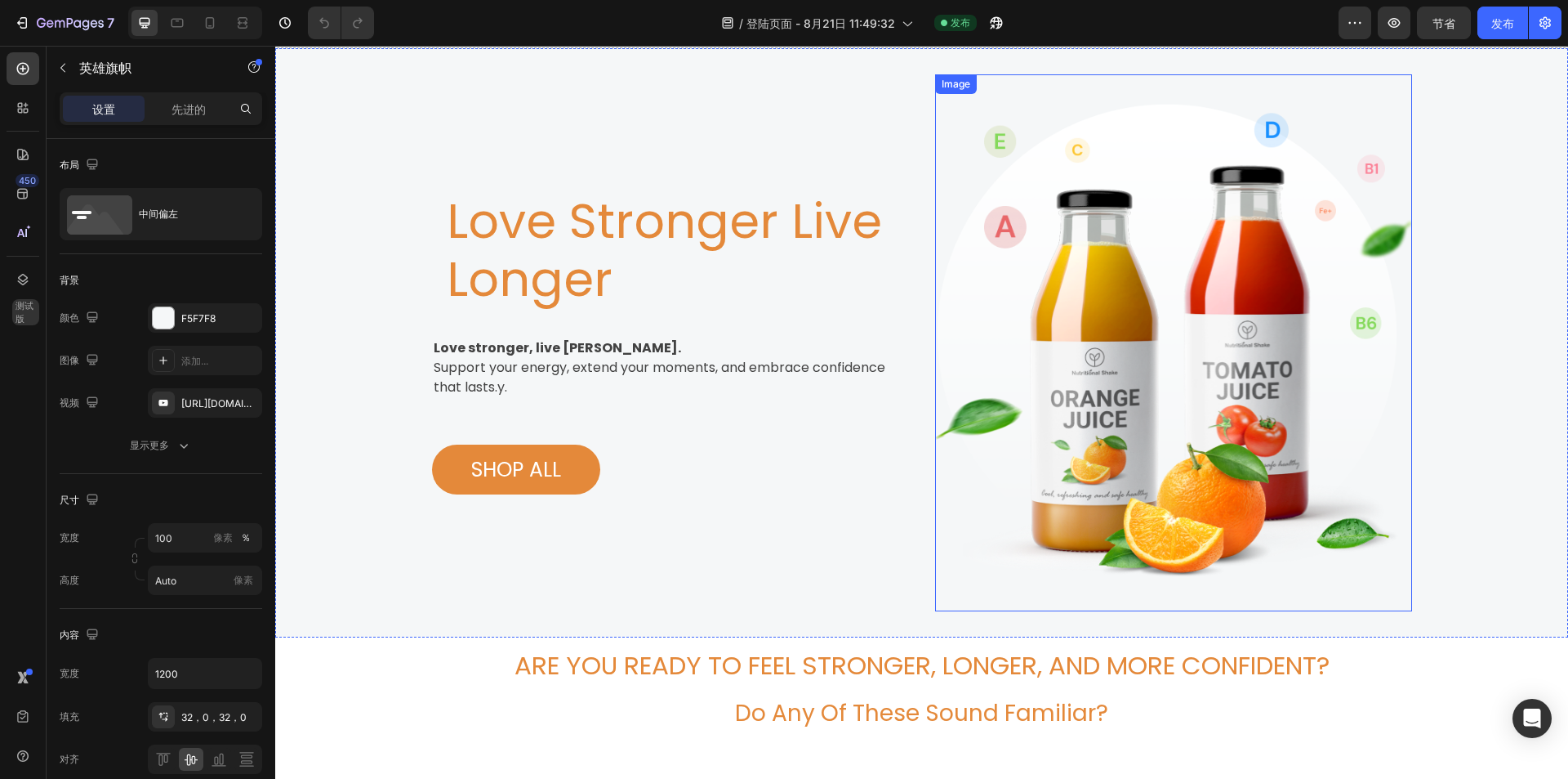
scroll to position [0, 0]
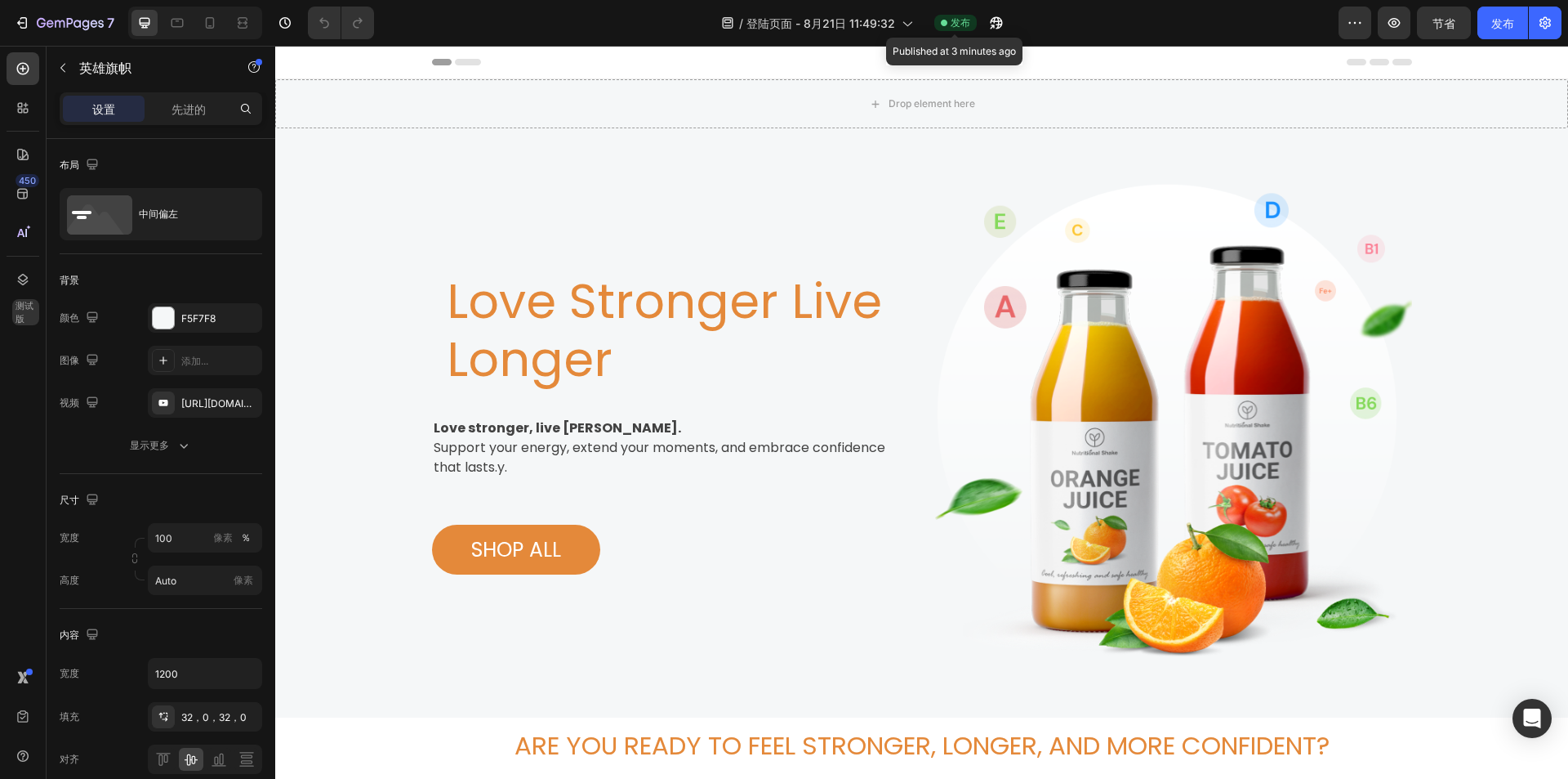
click at [944, 25] on icon at bounding box center [944, 23] width 7 height 7
